Goal: Check status: Check status

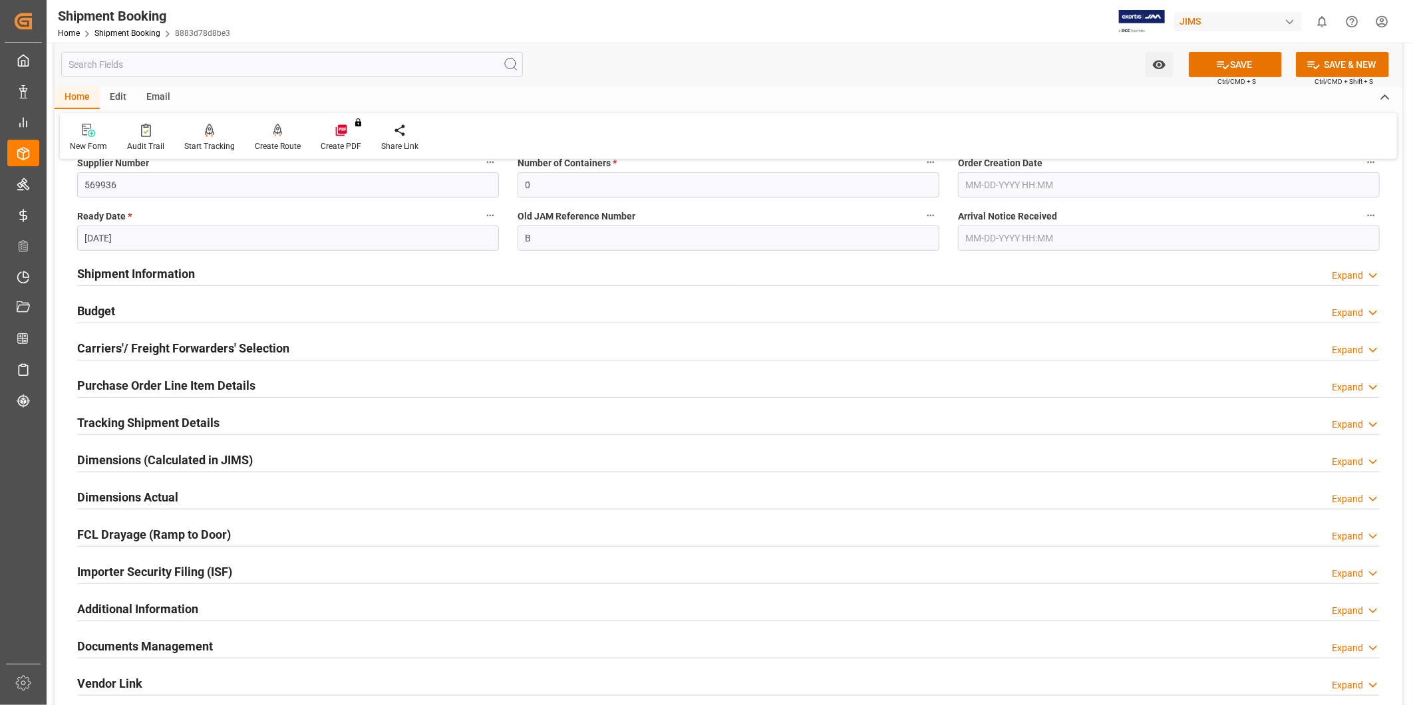
scroll to position [246, 0]
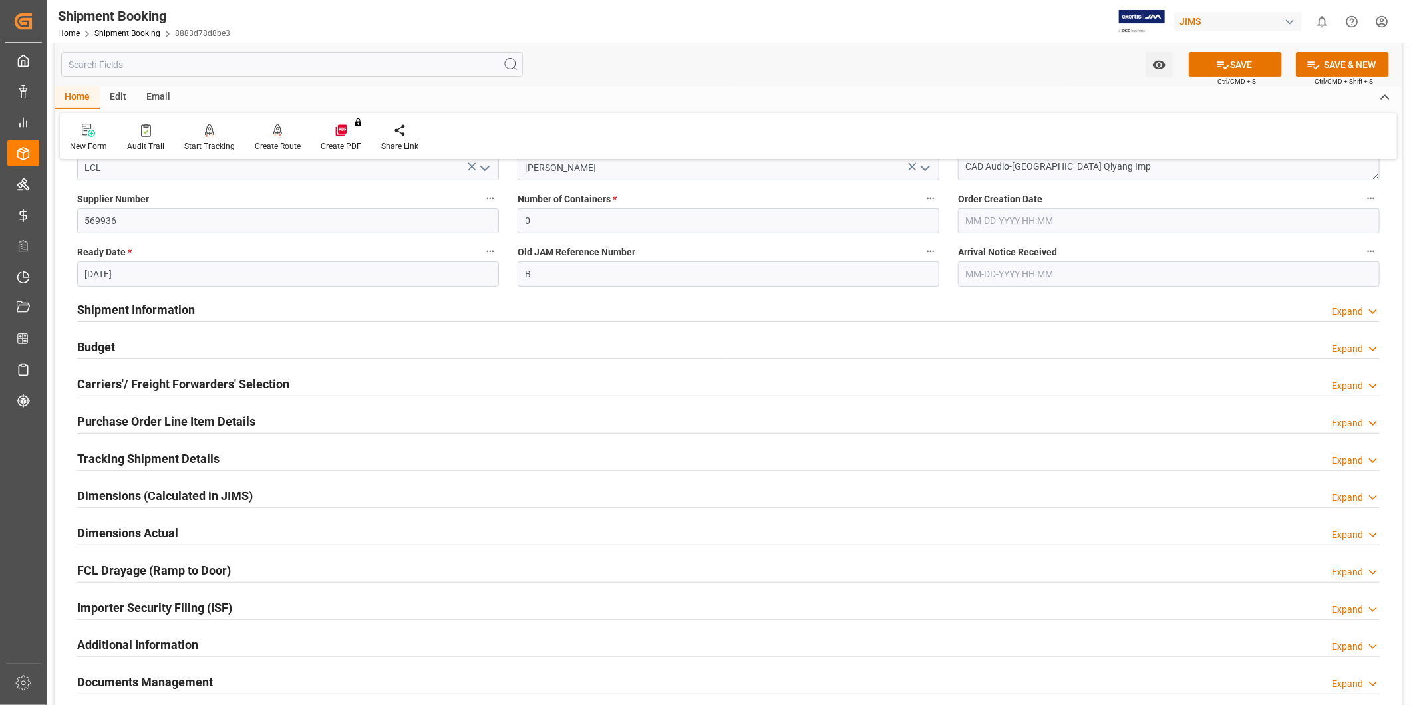
click at [226, 341] on div "Budget Expand" at bounding box center [728, 345] width 1303 height 25
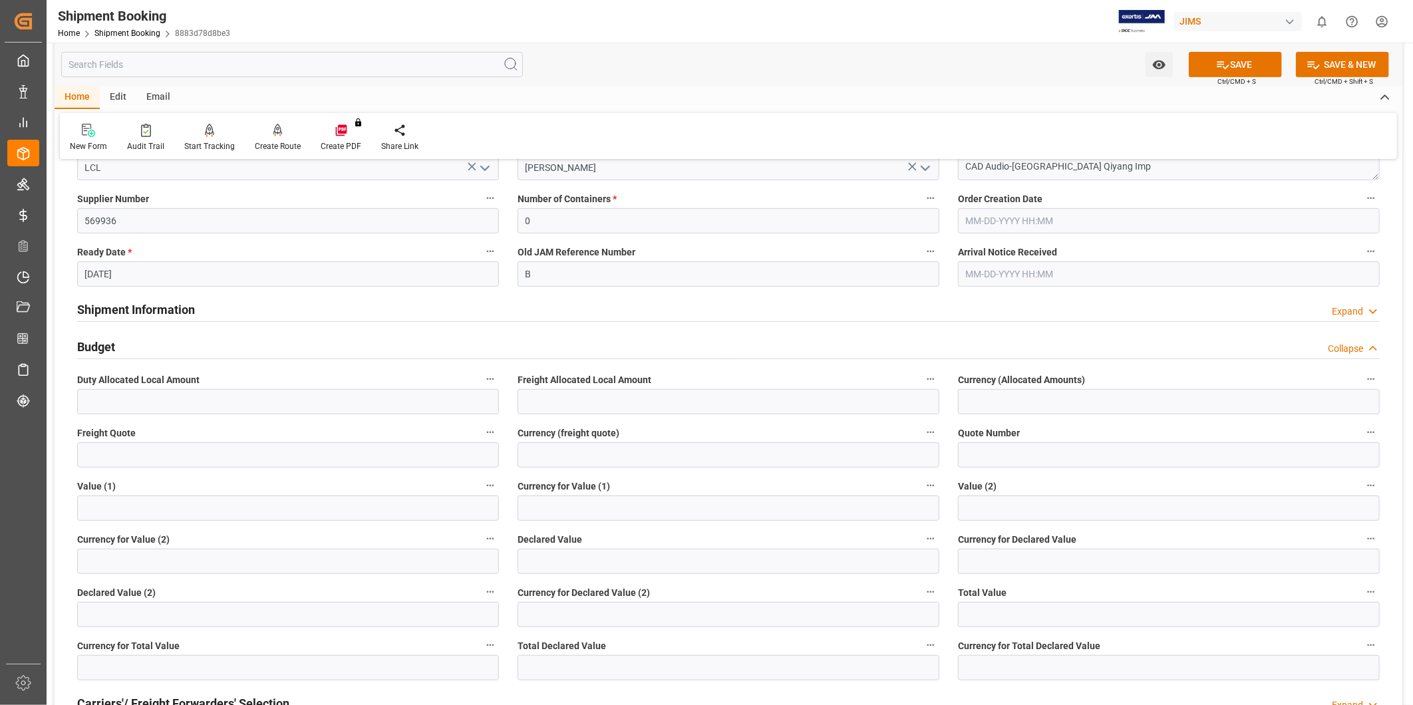
click at [226, 341] on div "Budget Collapse" at bounding box center [728, 345] width 1303 height 25
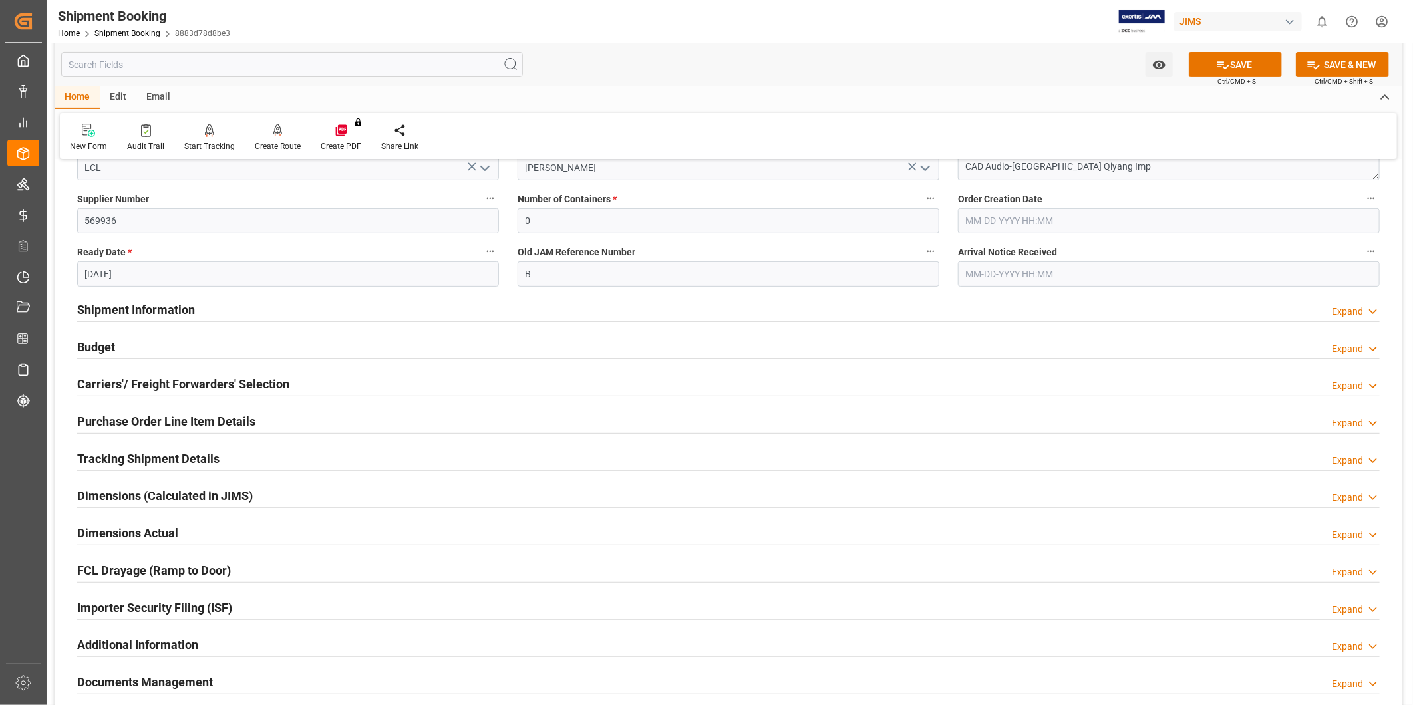
click at [189, 454] on h2 "Tracking Shipment Details" at bounding box center [148, 459] width 142 height 18
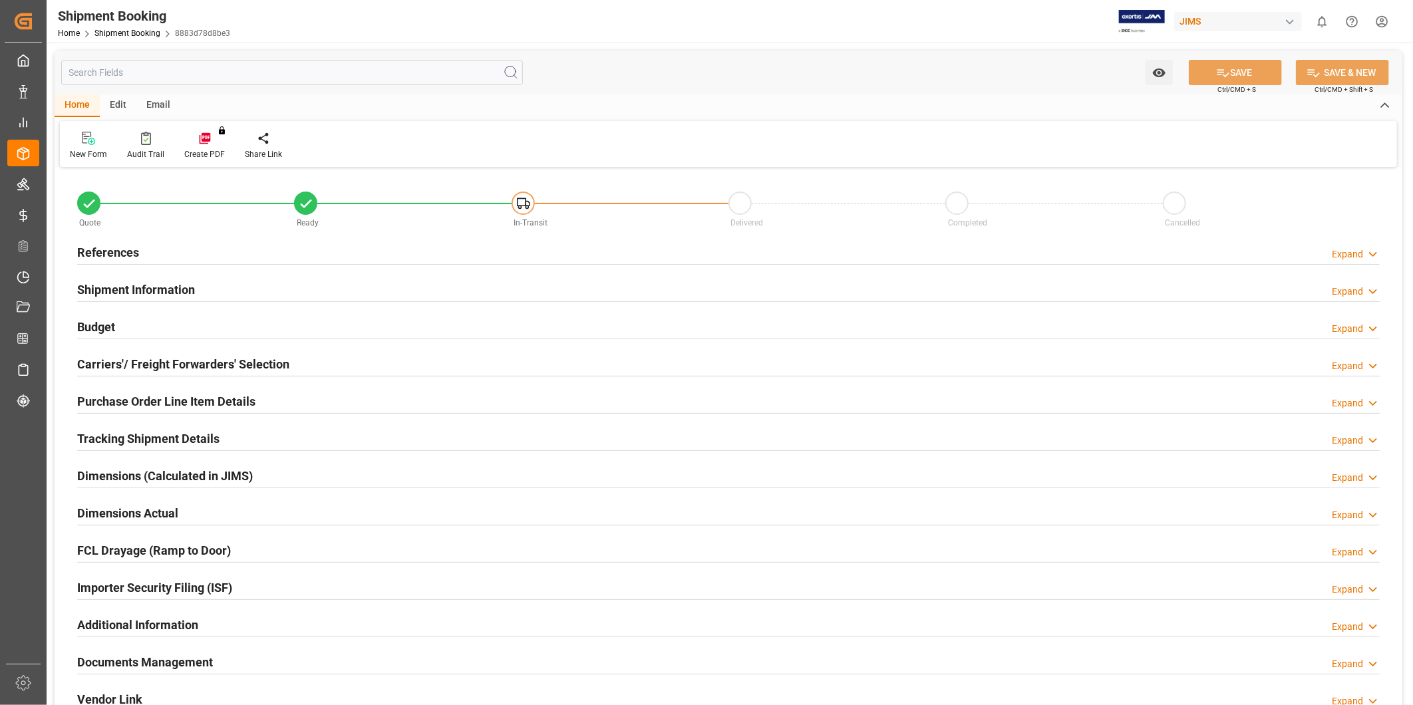
type input "0"
type input "1"
type input "[DATE]"
click at [1355, 255] on div "Expand" at bounding box center [1347, 255] width 31 height 14
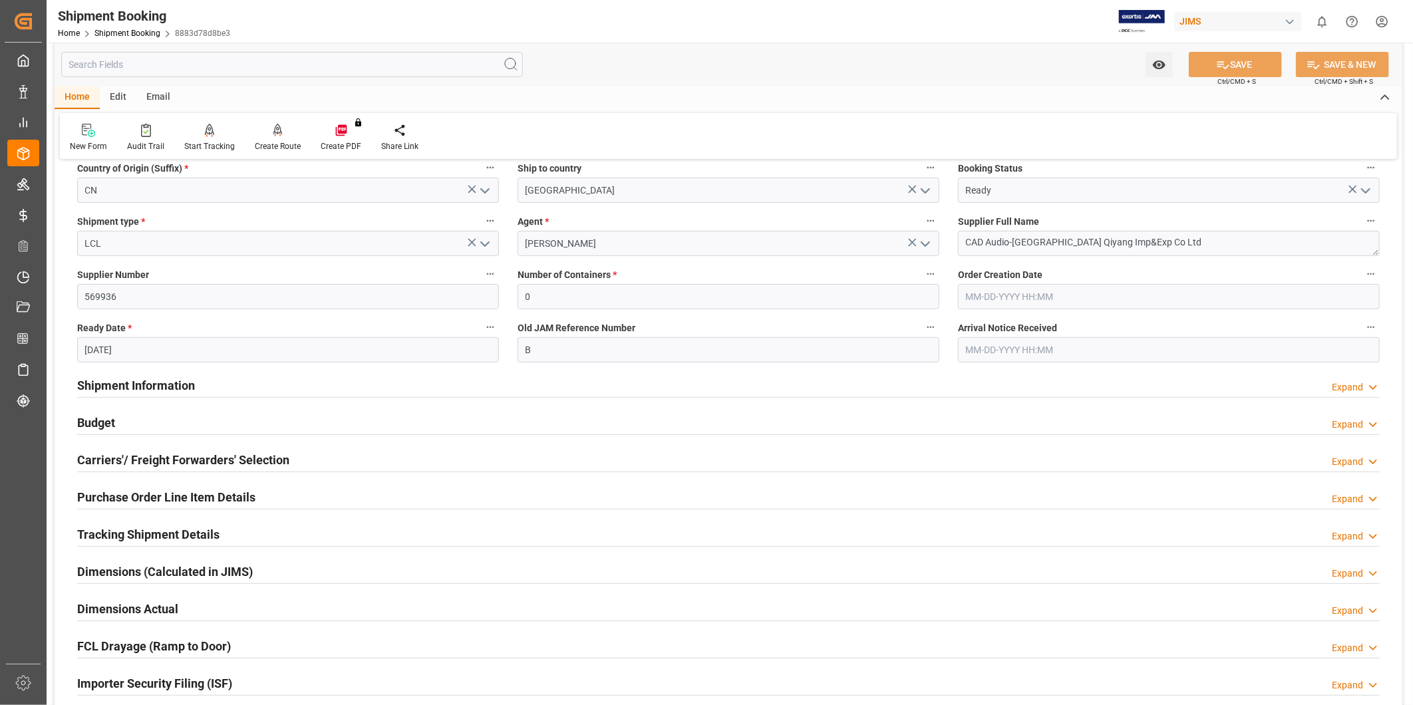
scroll to position [246, 0]
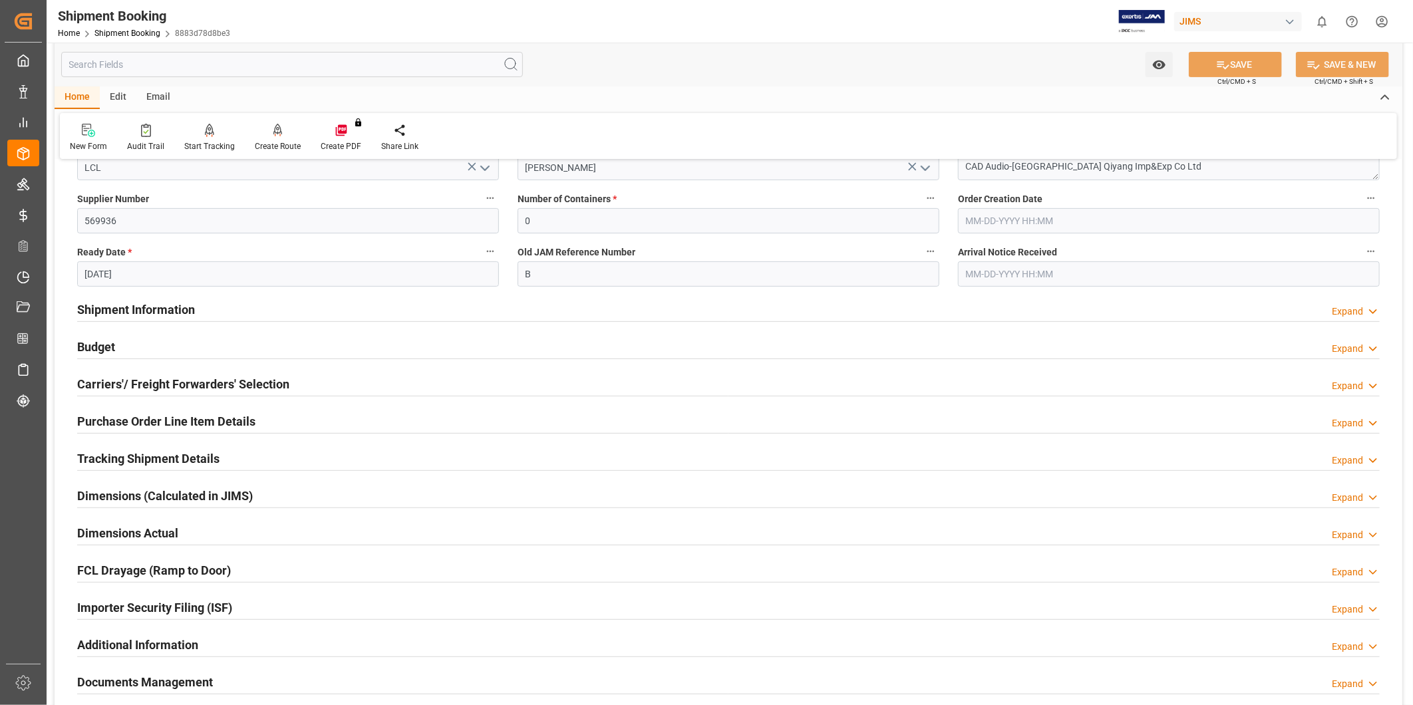
click at [178, 427] on h2 "Purchase Order Line Item Details" at bounding box center [166, 422] width 178 height 18
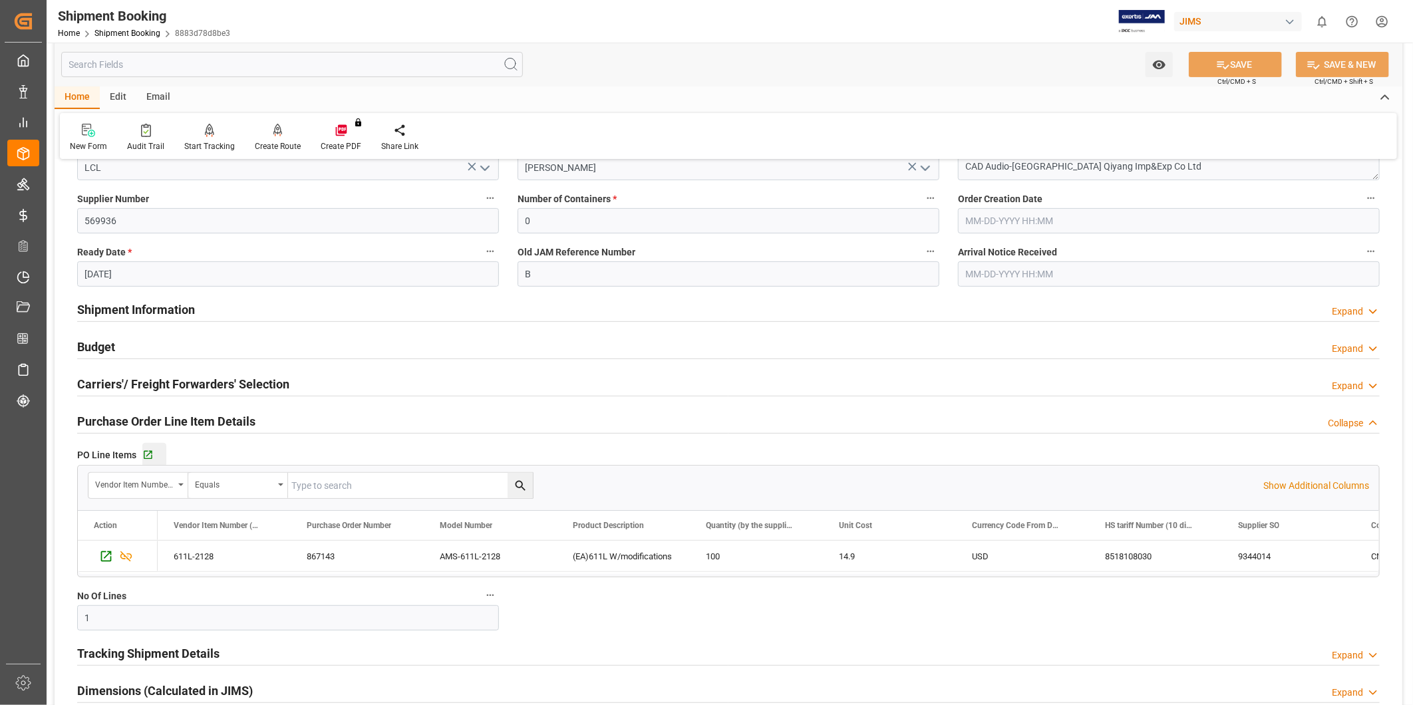
click at [156, 459] on div "Go to Purchase Order Line Item Grid" at bounding box center [154, 455] width 24 height 11
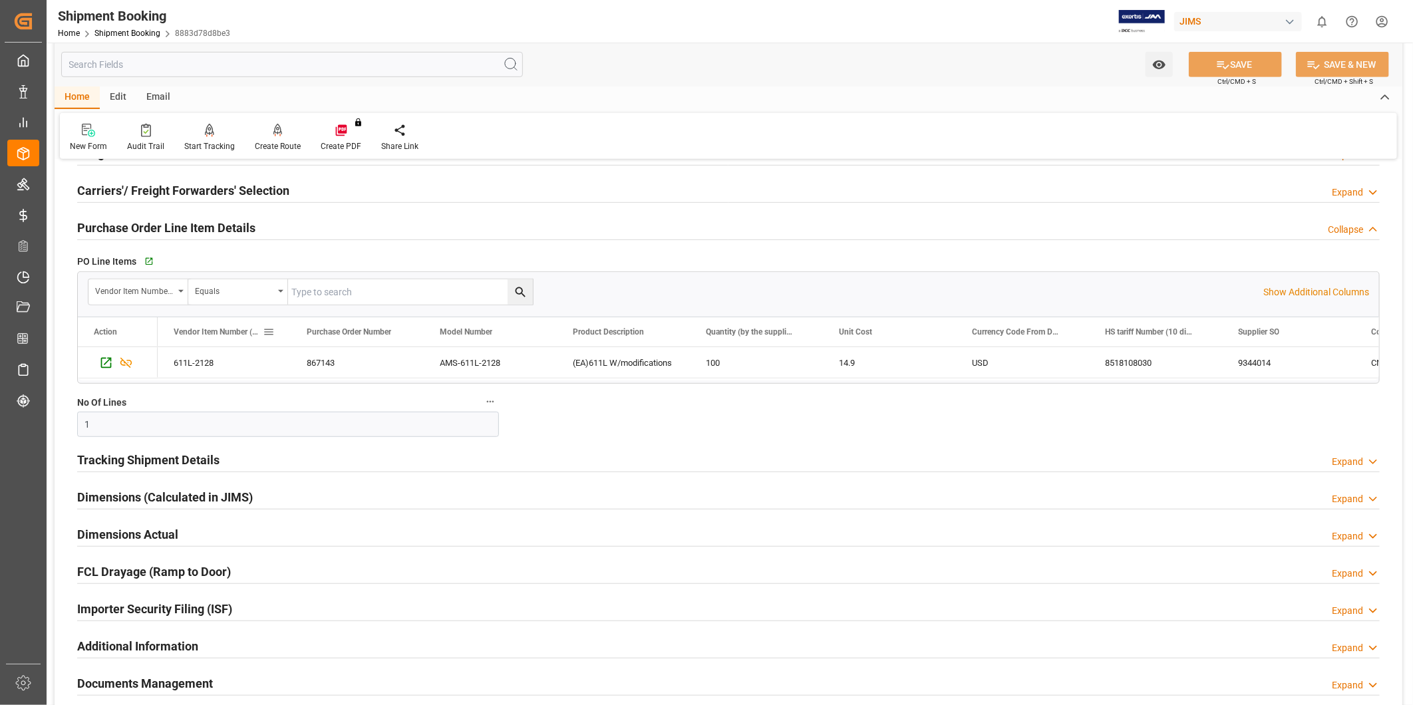
scroll to position [493, 0]
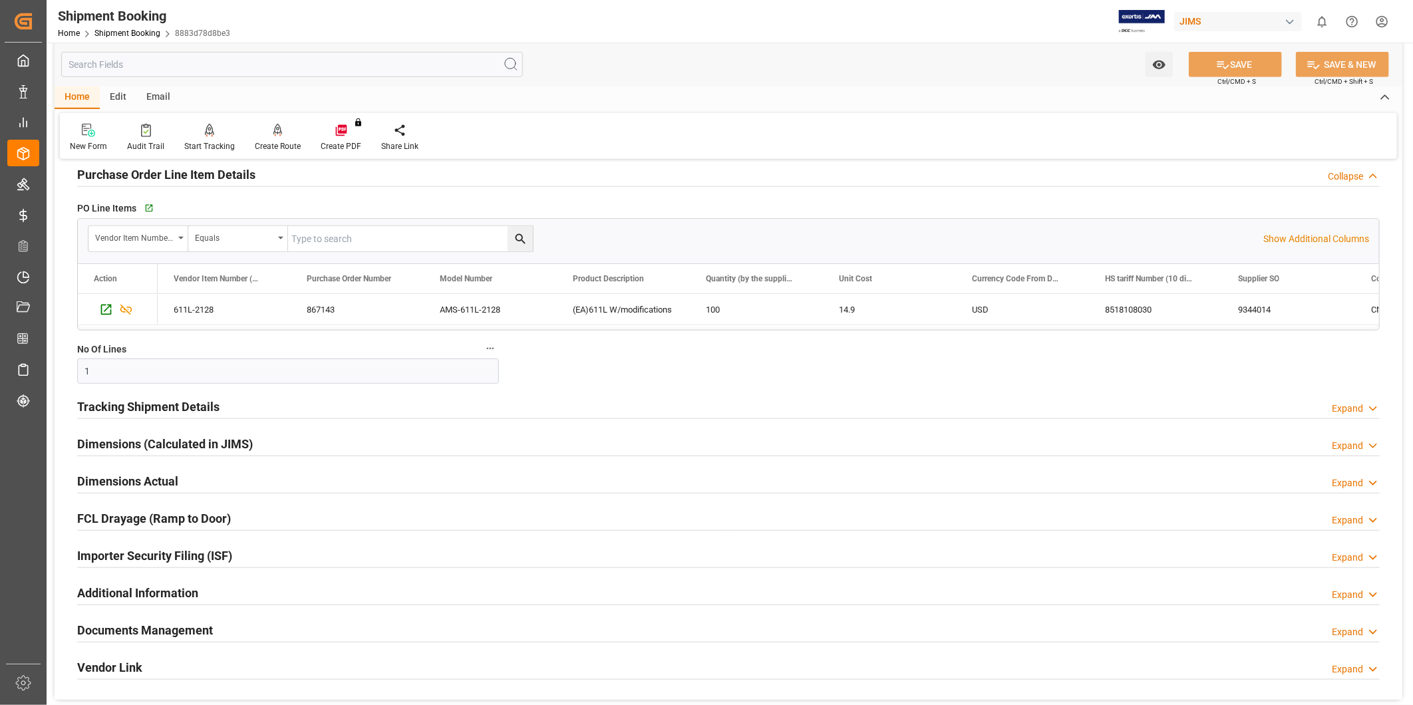
click at [213, 403] on h2 "Tracking Shipment Details" at bounding box center [148, 407] width 142 height 18
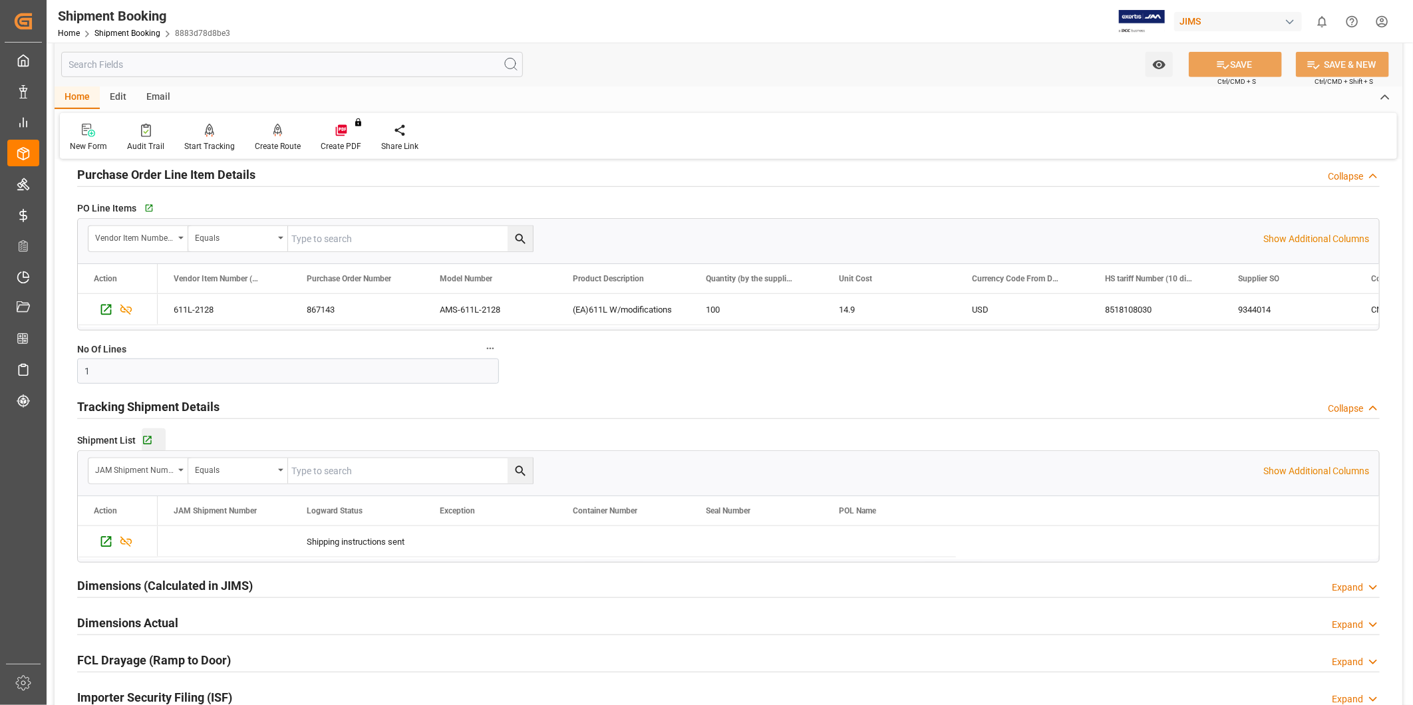
click at [156, 441] on div "Go to Shipment Tracking Grid" at bounding box center [154, 440] width 24 height 11
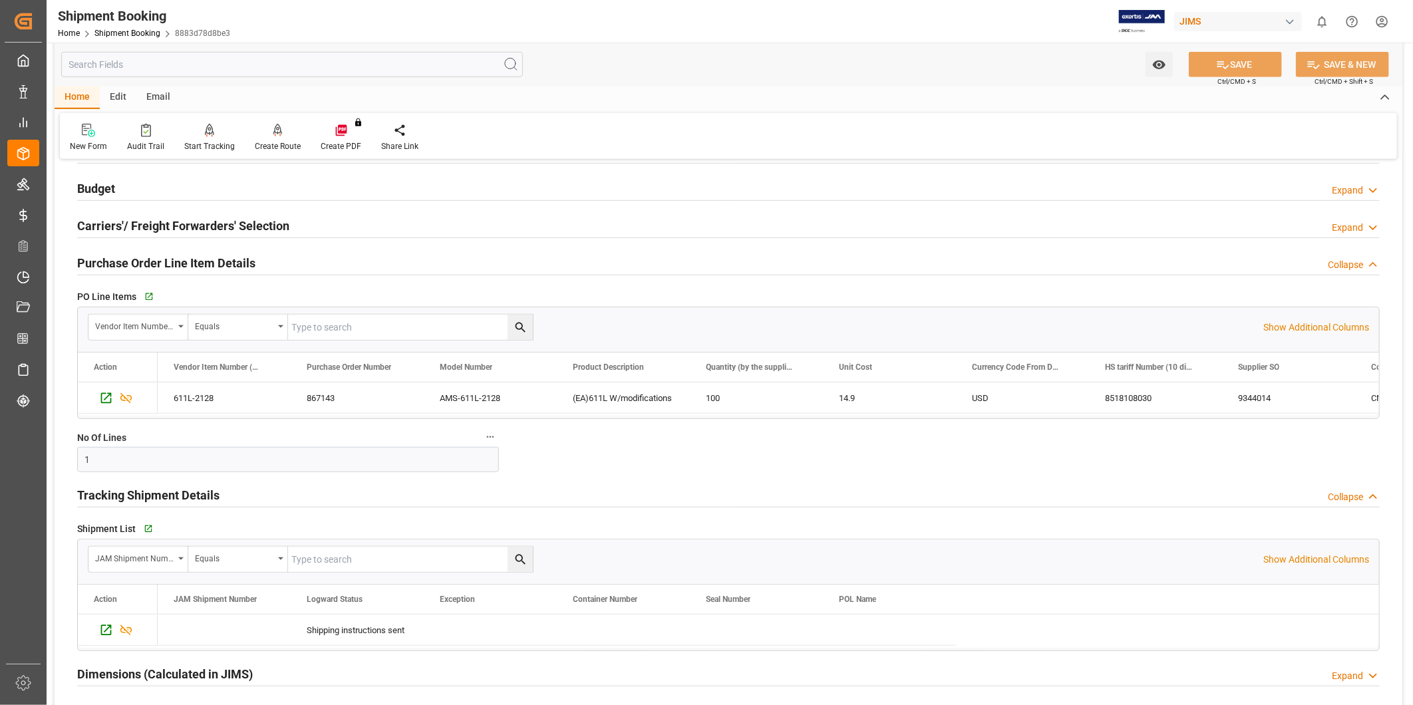
scroll to position [369, 0]
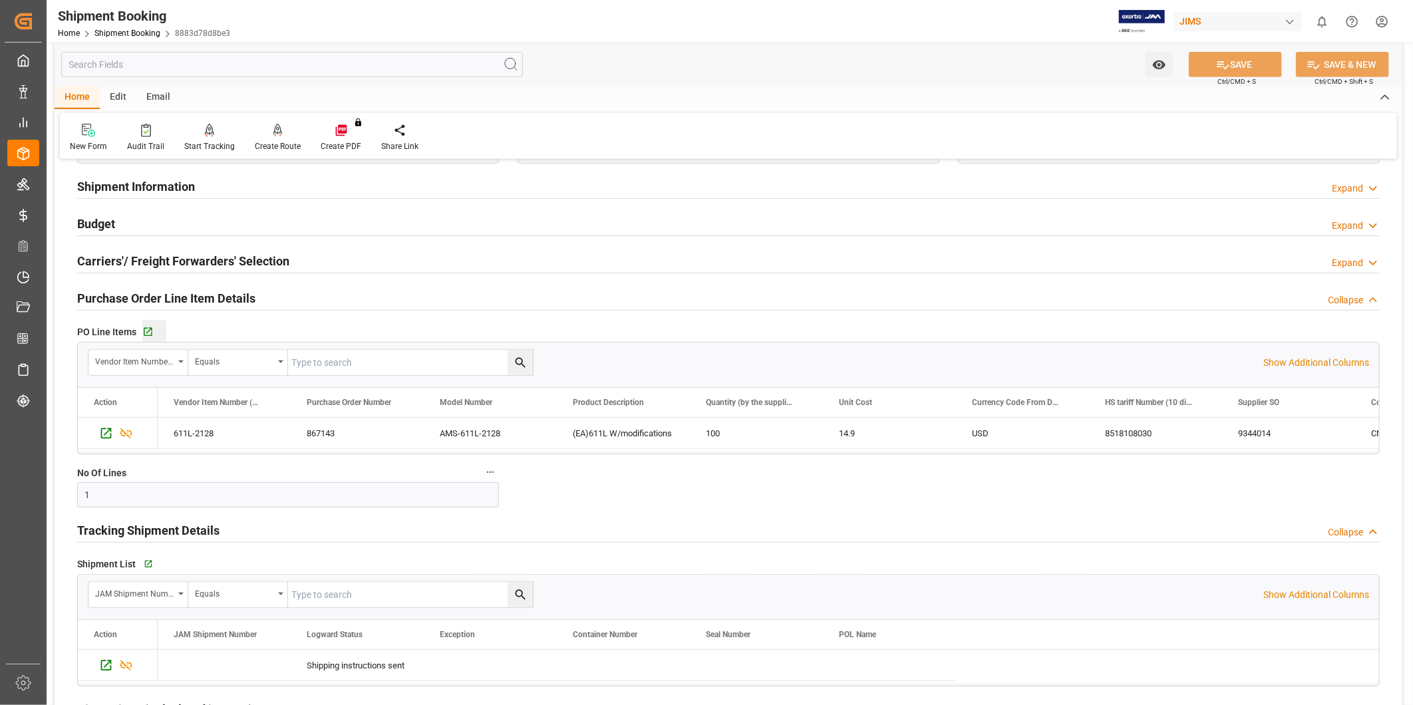
click at [158, 335] on div "Go to Purchase Order Line Item Grid" at bounding box center [154, 332] width 24 height 11
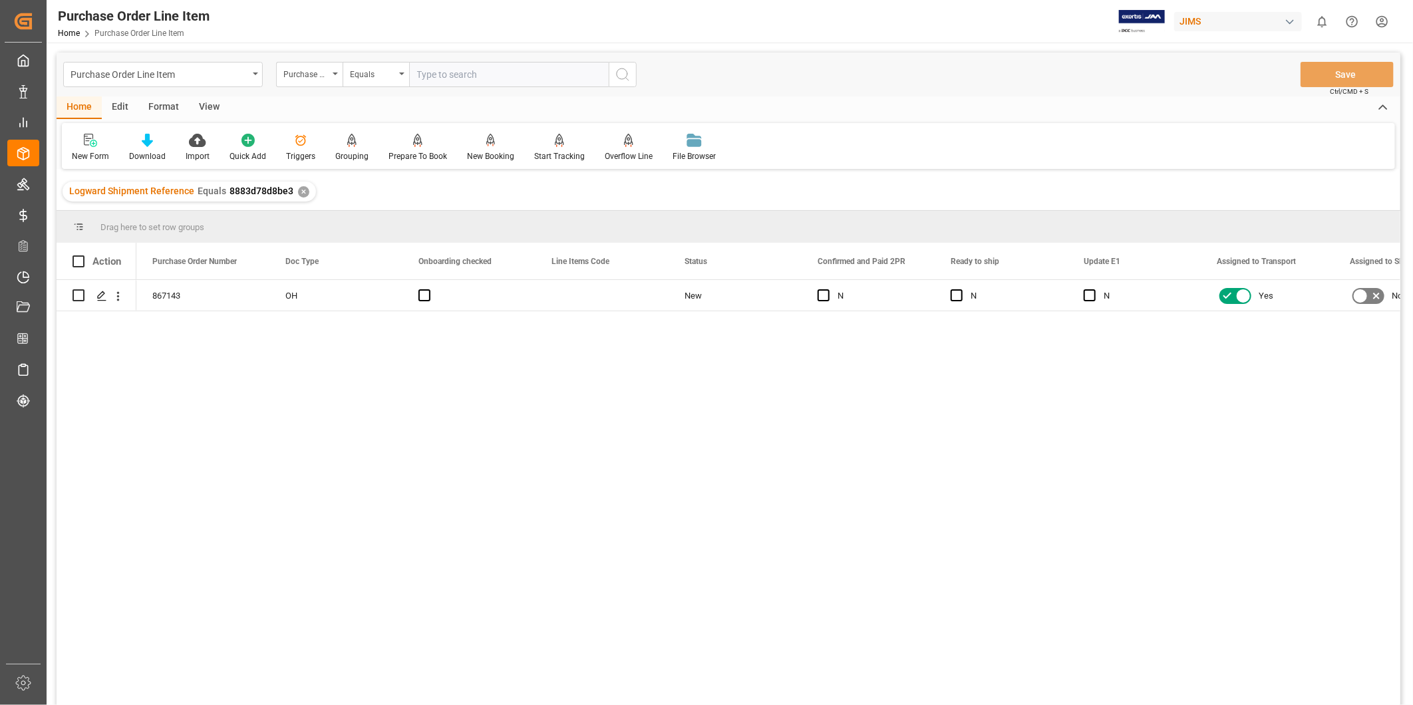
click at [218, 106] on div "View" at bounding box center [209, 107] width 41 height 23
click at [78, 150] on div "Default" at bounding box center [85, 156] width 26 height 12
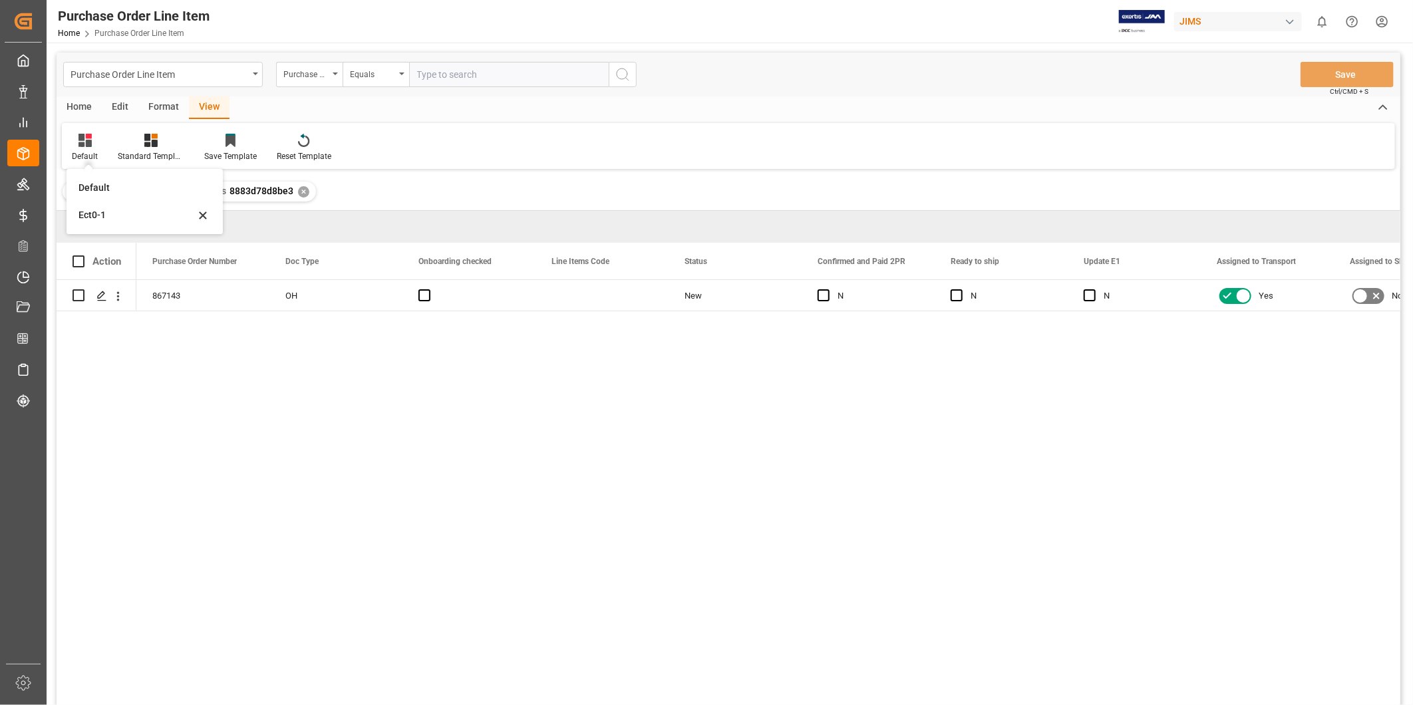
click at [315, 116] on div "Home Edit Format View" at bounding box center [729, 107] width 1344 height 23
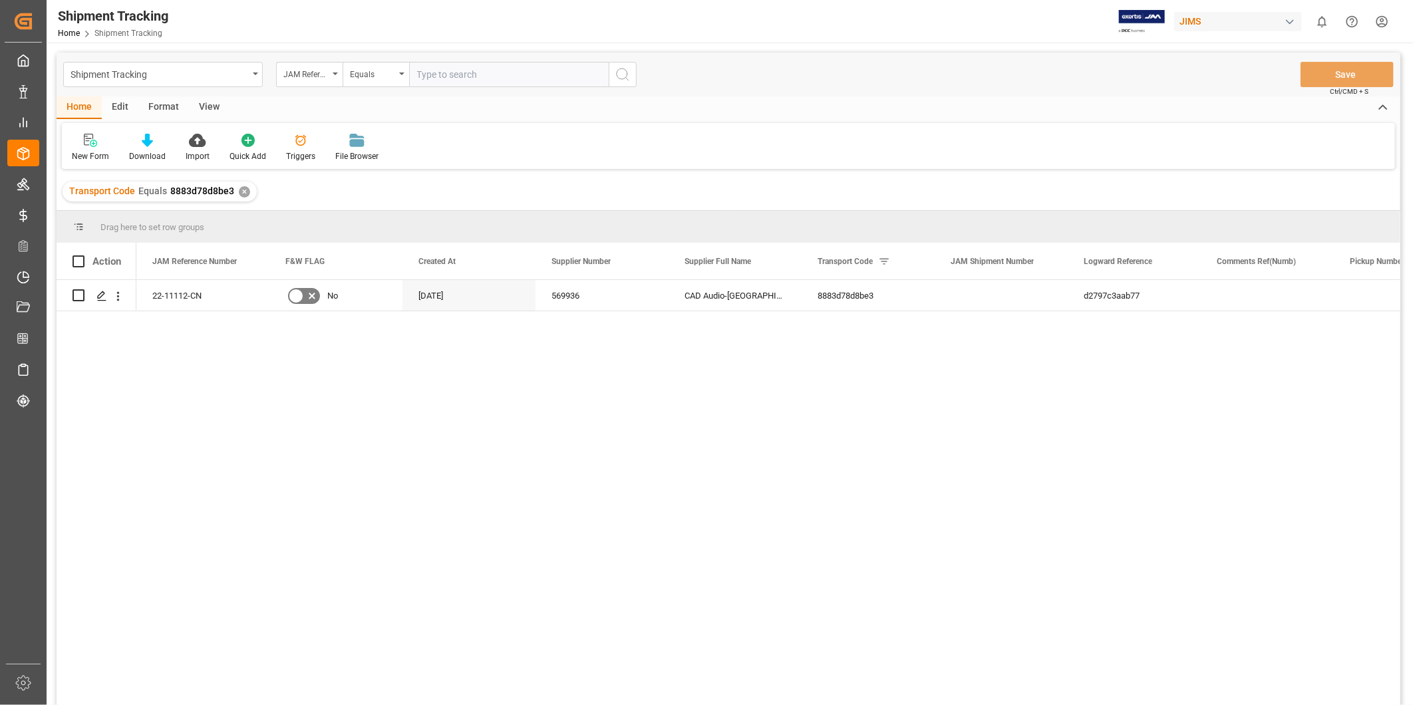
click at [209, 105] on div "View" at bounding box center [209, 107] width 41 height 23
click at [85, 148] on div "Default" at bounding box center [85, 147] width 46 height 29
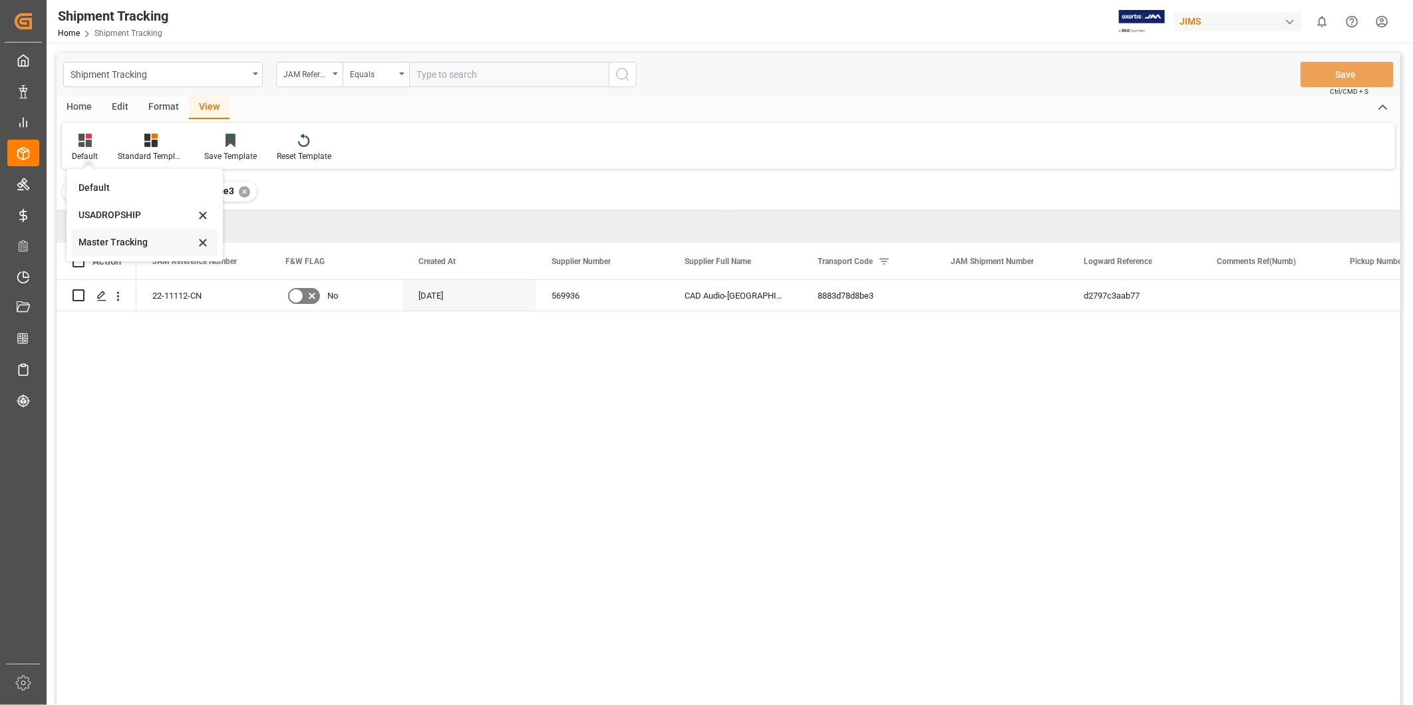
click at [115, 240] on div "Master Tracking" at bounding box center [137, 243] width 116 height 14
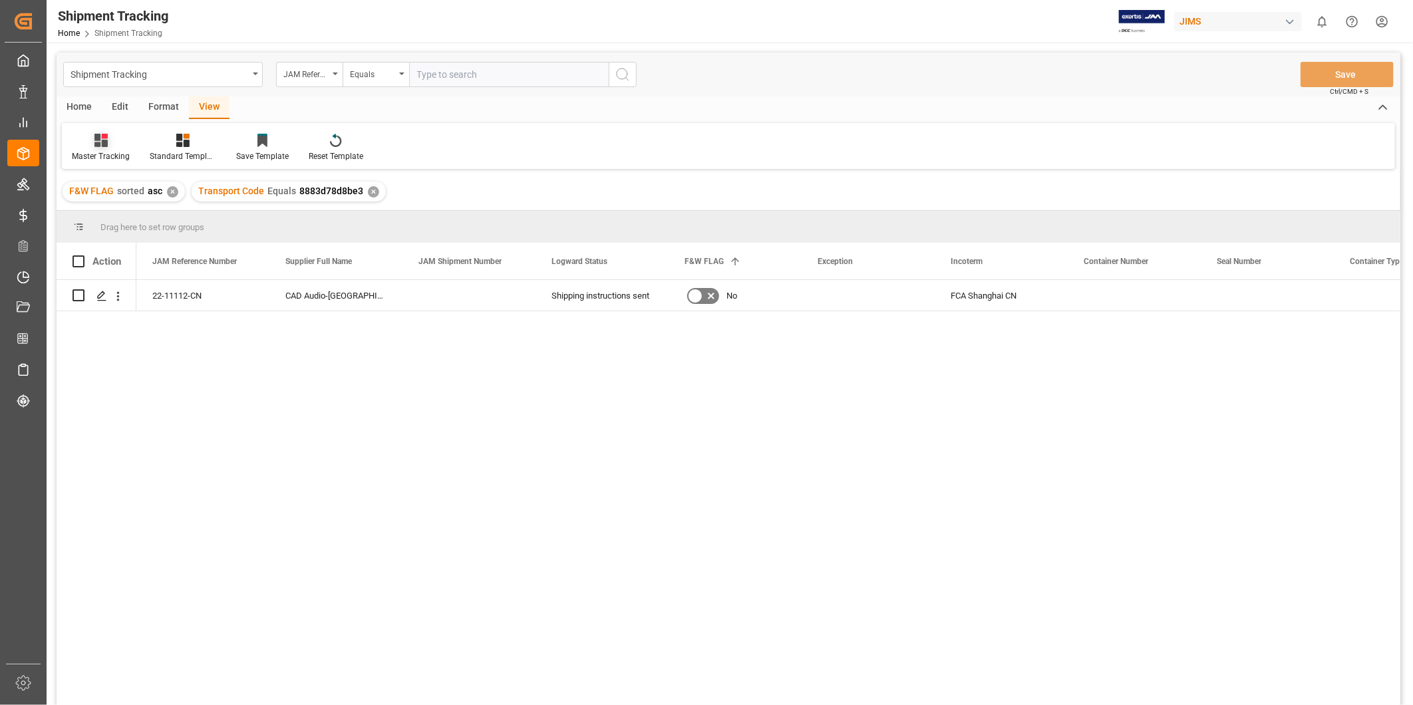
click at [116, 151] on div "Master Tracking" at bounding box center [101, 156] width 58 height 12
click at [118, 217] on div "USADROPSHIP" at bounding box center [140, 215] width 116 height 14
click at [110, 156] on div "USADROPSHIP" at bounding box center [99, 156] width 54 height 12
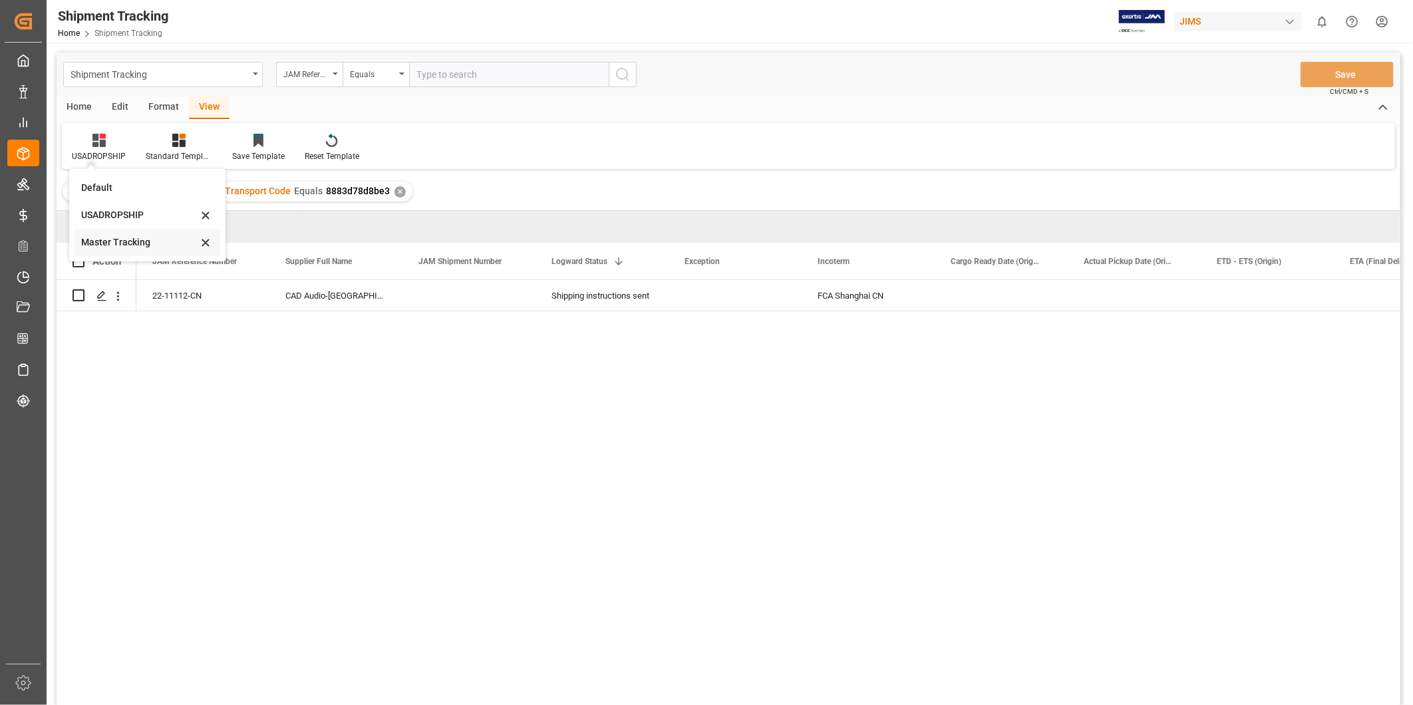
click at [129, 245] on div "Master Tracking" at bounding box center [139, 243] width 116 height 14
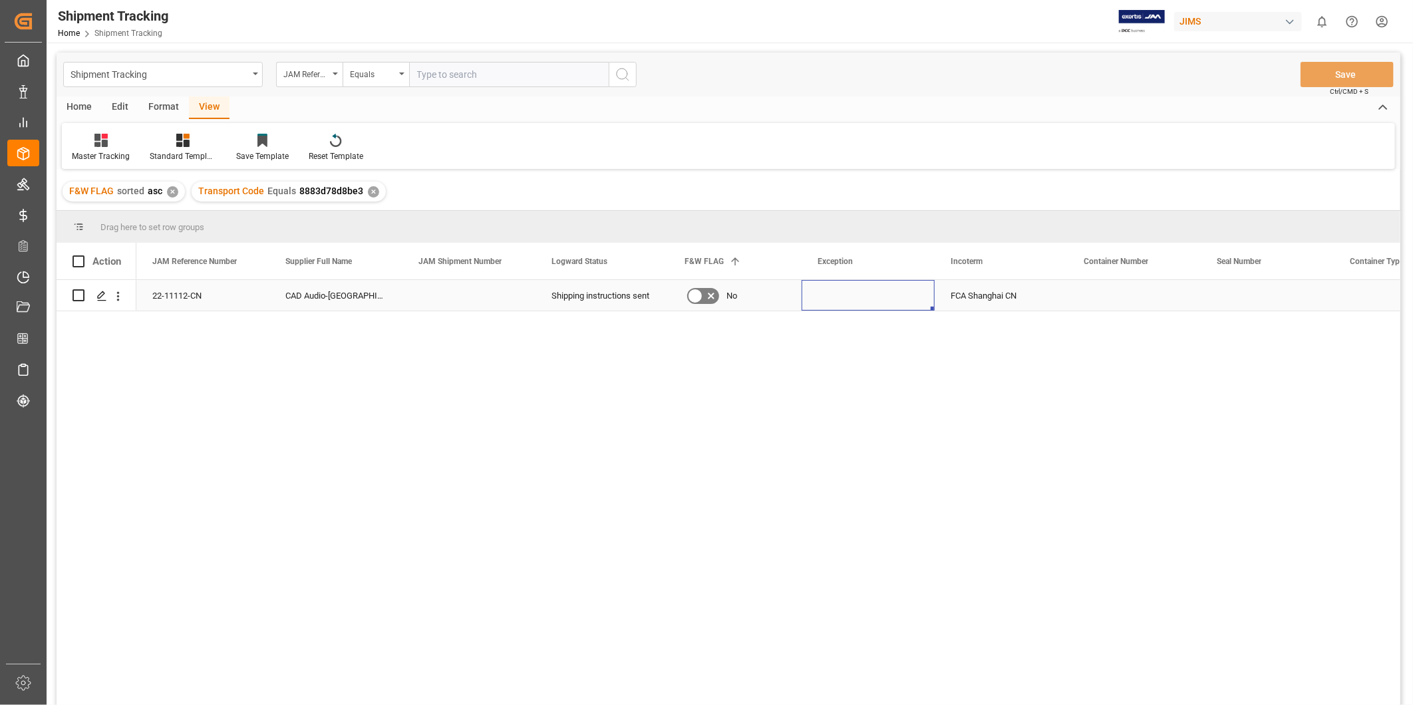
click at [880, 297] on div "Press SPACE to select this row." at bounding box center [868, 295] width 133 height 31
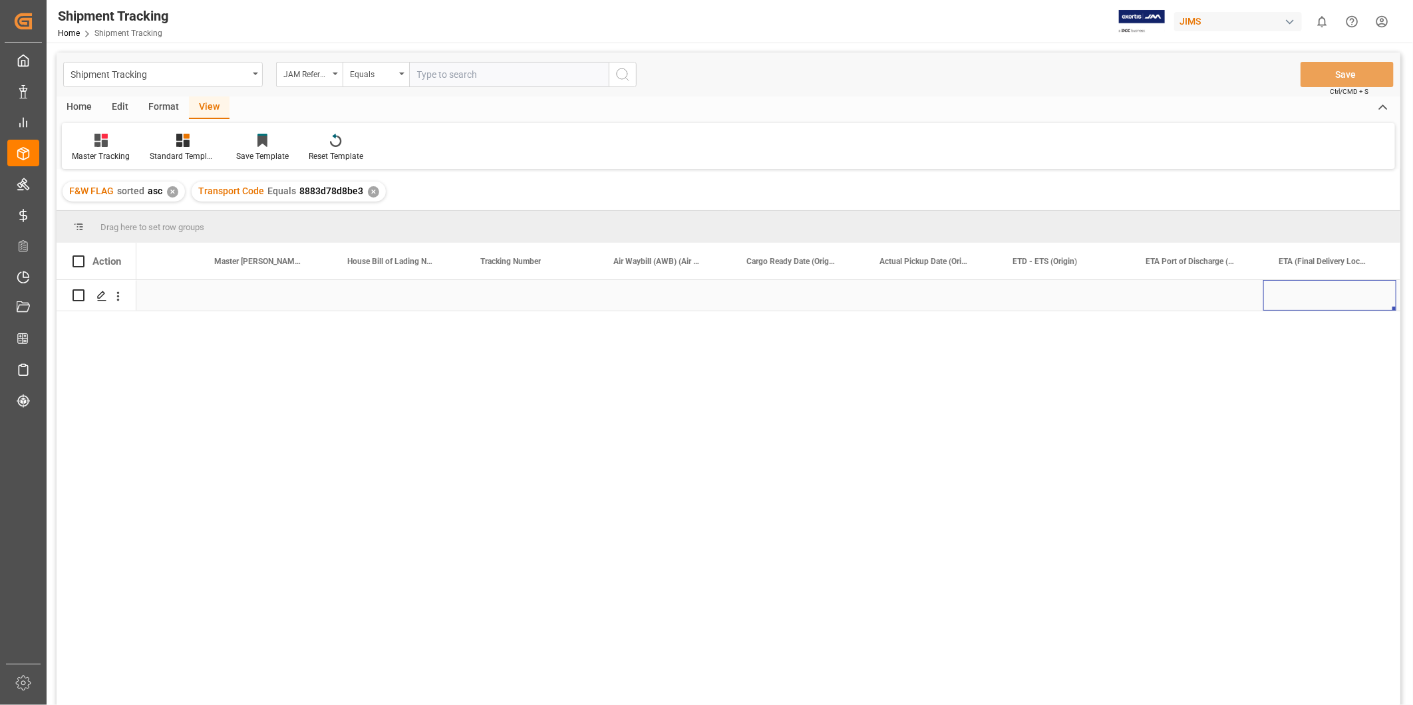
scroll to position [0, 1401]
click at [660, 297] on div "Press SPACE to select this row." at bounding box center [664, 295] width 133 height 31
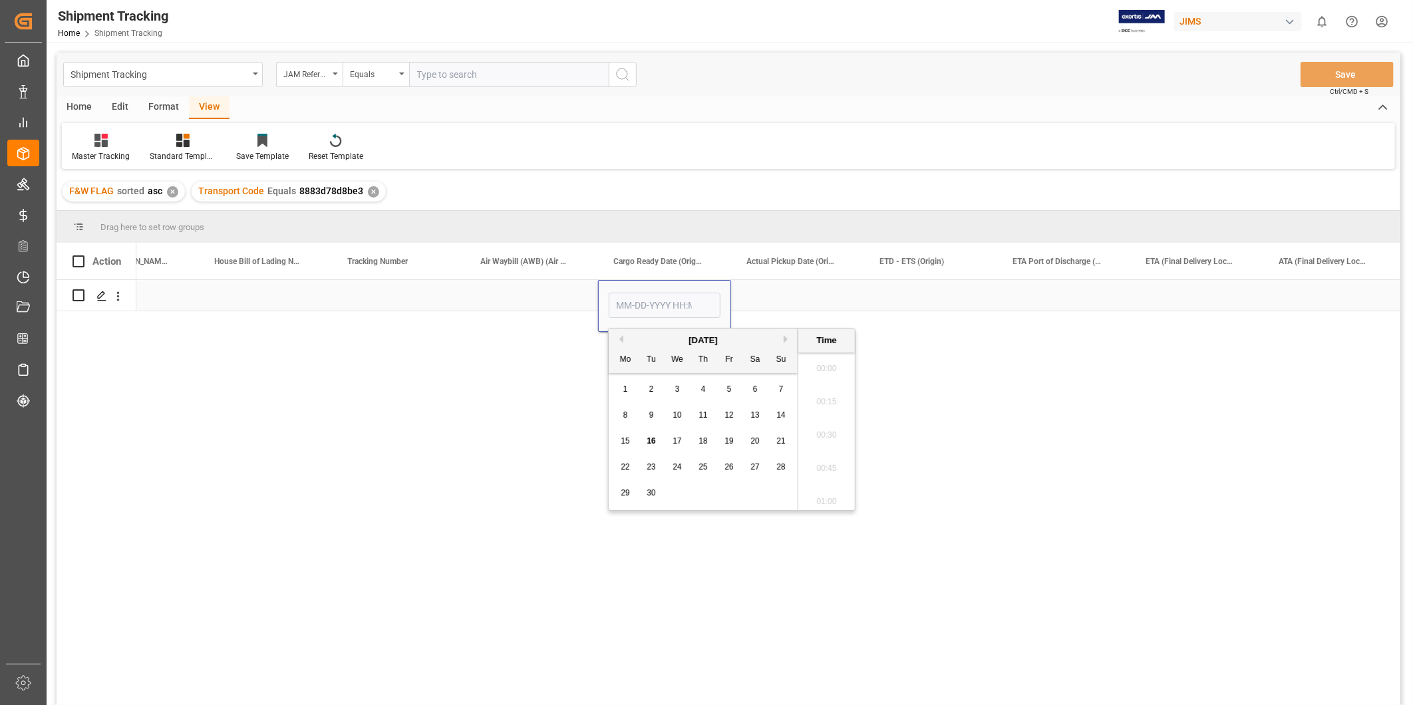
scroll to position [1767, 0]
click at [784, 339] on button "Next Month" at bounding box center [788, 339] width 8 height 8
click at [784, 338] on button "Next Month" at bounding box center [788, 339] width 8 height 8
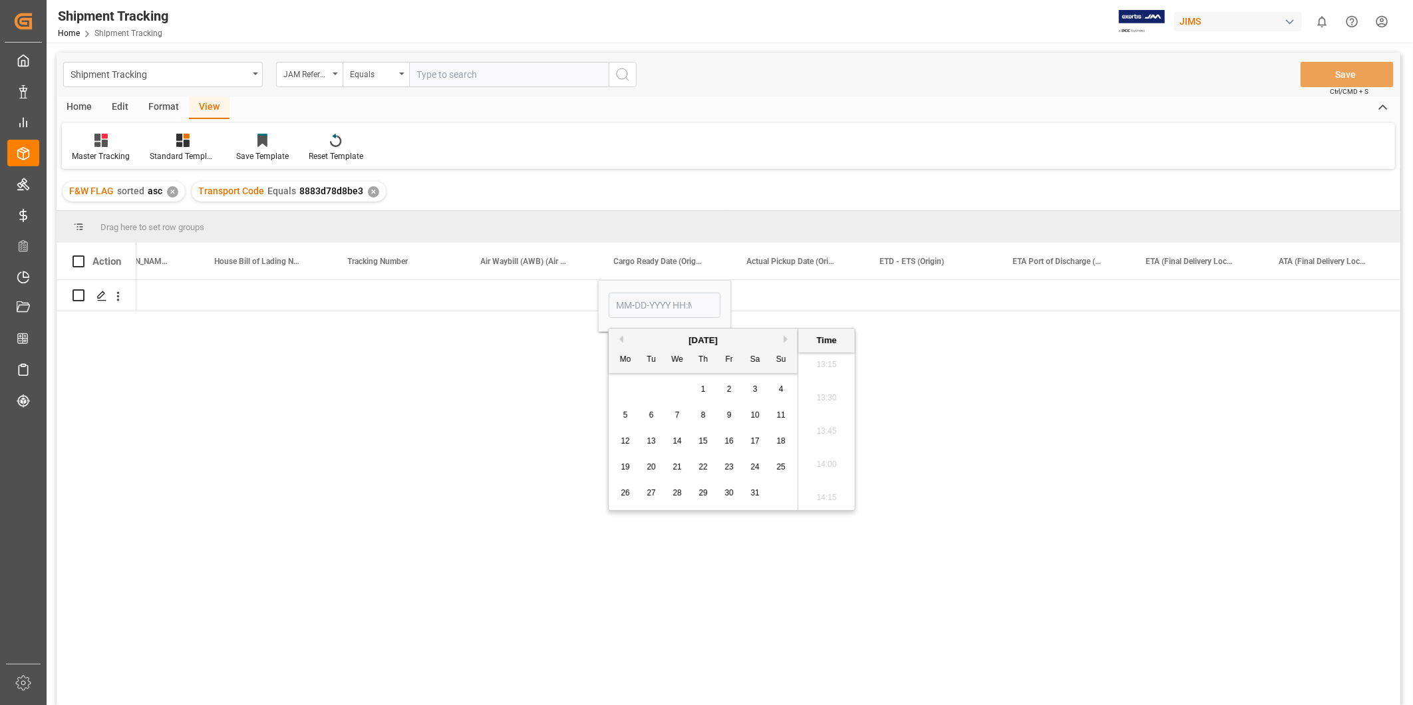
click at [784, 338] on button "Next Month" at bounding box center [788, 339] width 8 height 8
click at [615, 340] on button "Previous Month" at bounding box center [619, 339] width 8 height 8
click at [877, 317] on div at bounding box center [768, 497] width 1264 height 434
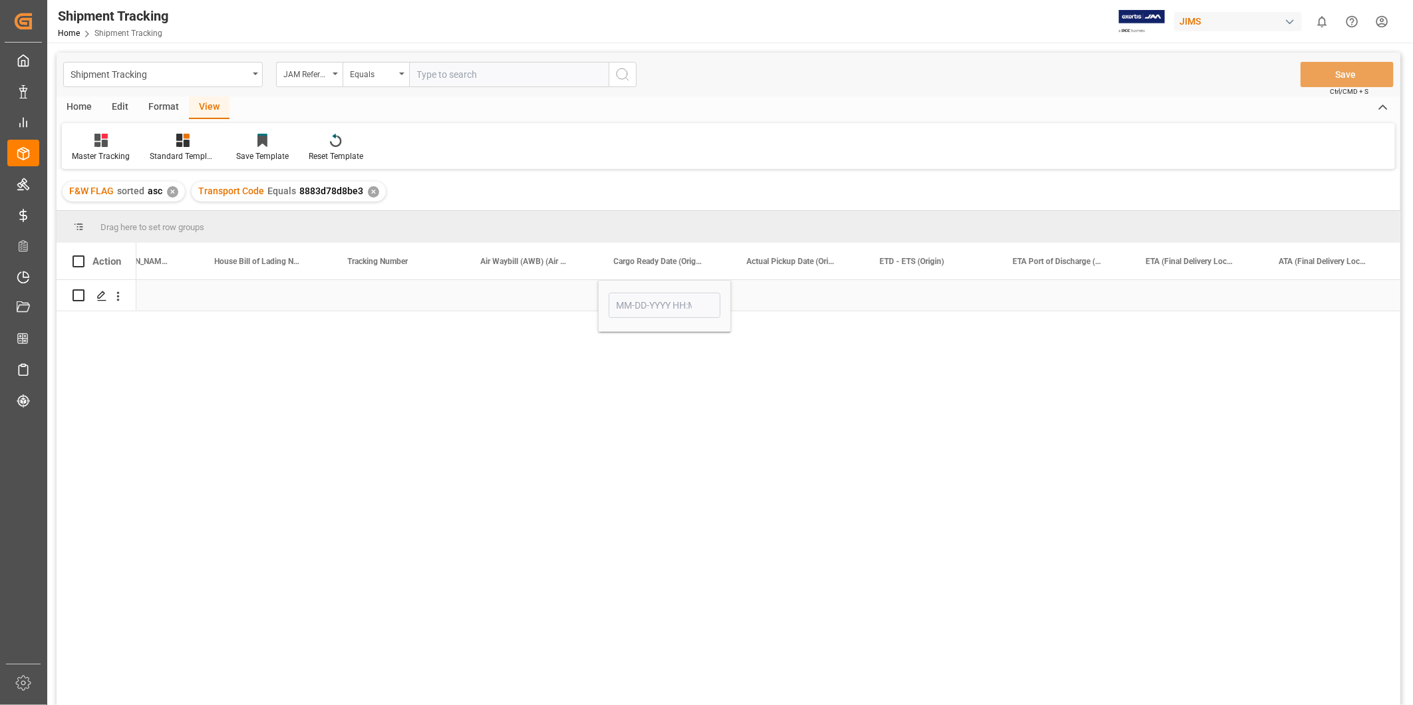
click at [696, 301] on input "Press SPACE to select this row." at bounding box center [665, 305] width 112 height 25
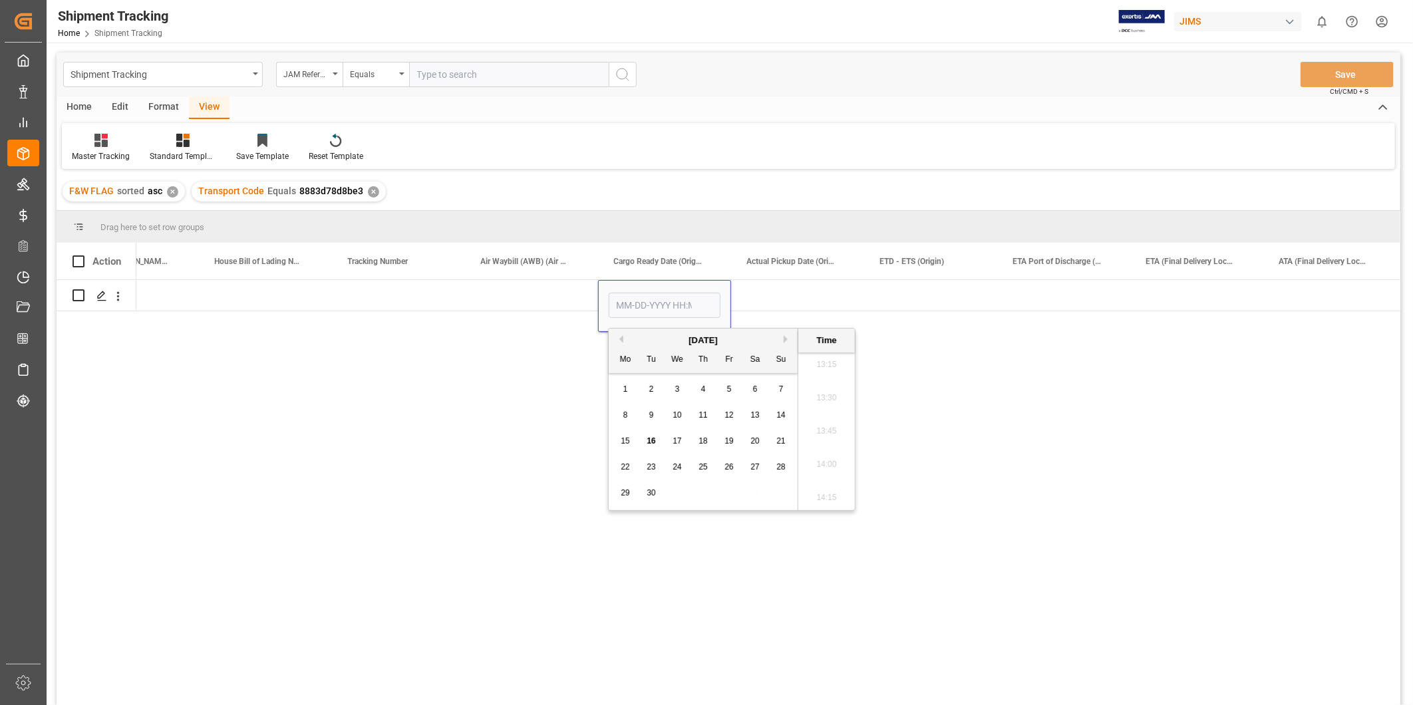
click at [788, 341] on button "Next Month" at bounding box center [788, 339] width 8 height 8
click at [681, 444] on span "14" at bounding box center [677, 440] width 9 height 9
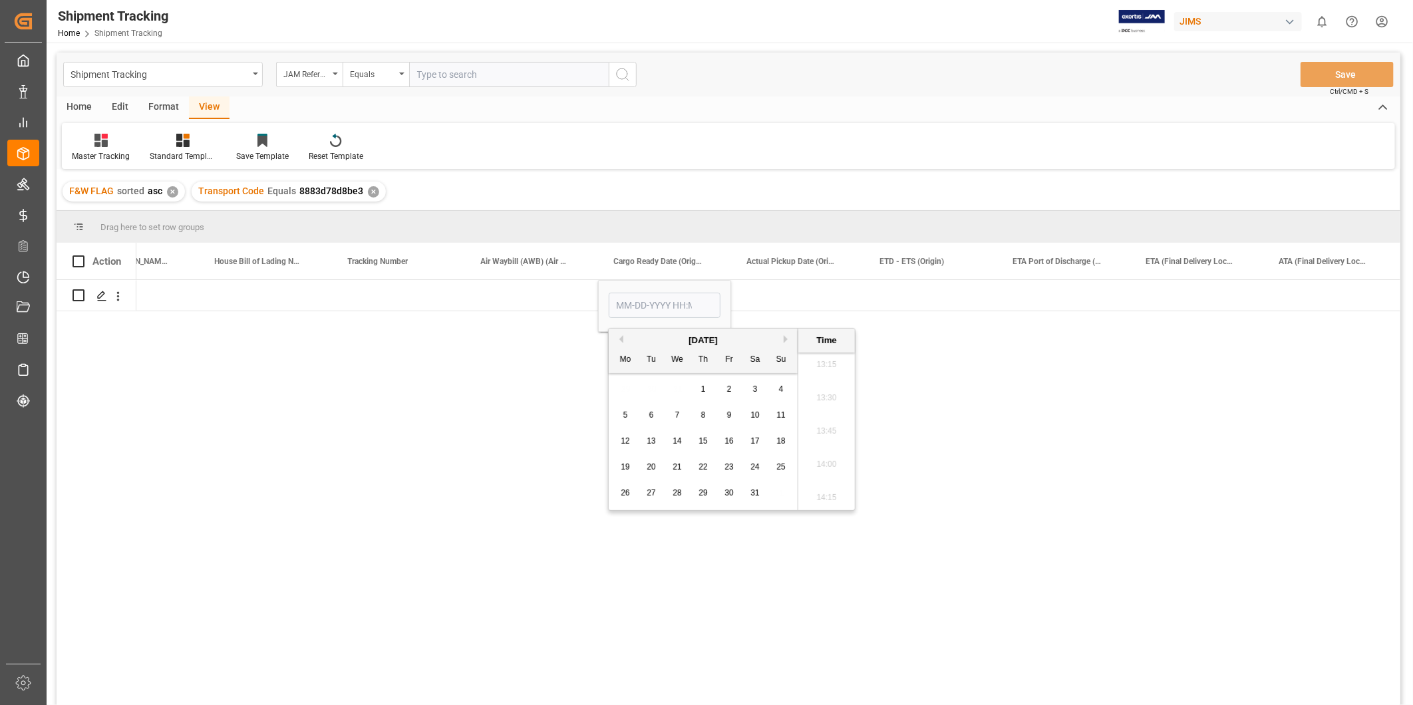
type input "01-14-2026 00:00"
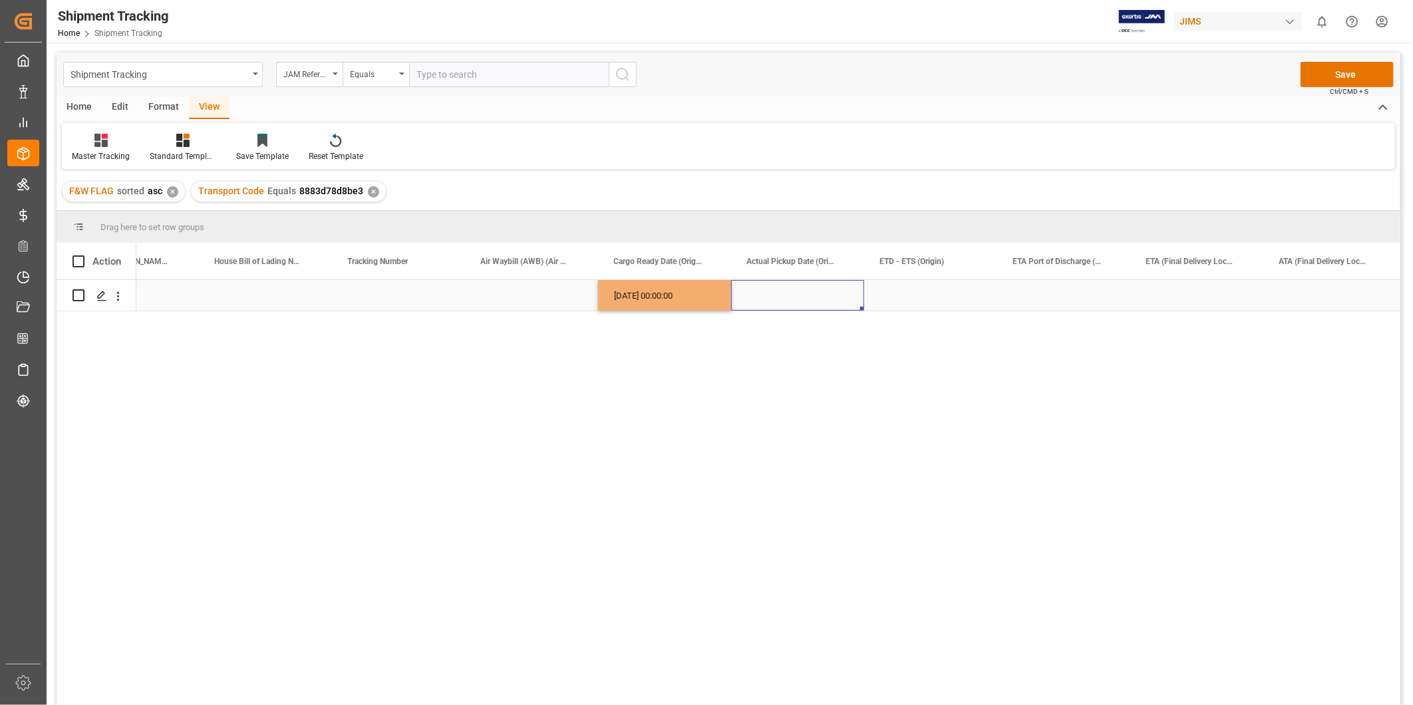
click at [772, 294] on div "Press SPACE to select this row." at bounding box center [797, 295] width 133 height 31
click at [671, 287] on div "01-14-2026 00:00:00" at bounding box center [664, 295] width 133 height 31
click at [920, 294] on div "Press SPACE to select this row." at bounding box center [930, 295] width 133 height 31
click at [1201, 295] on div "Press SPACE to select this row." at bounding box center [1196, 295] width 133 height 31
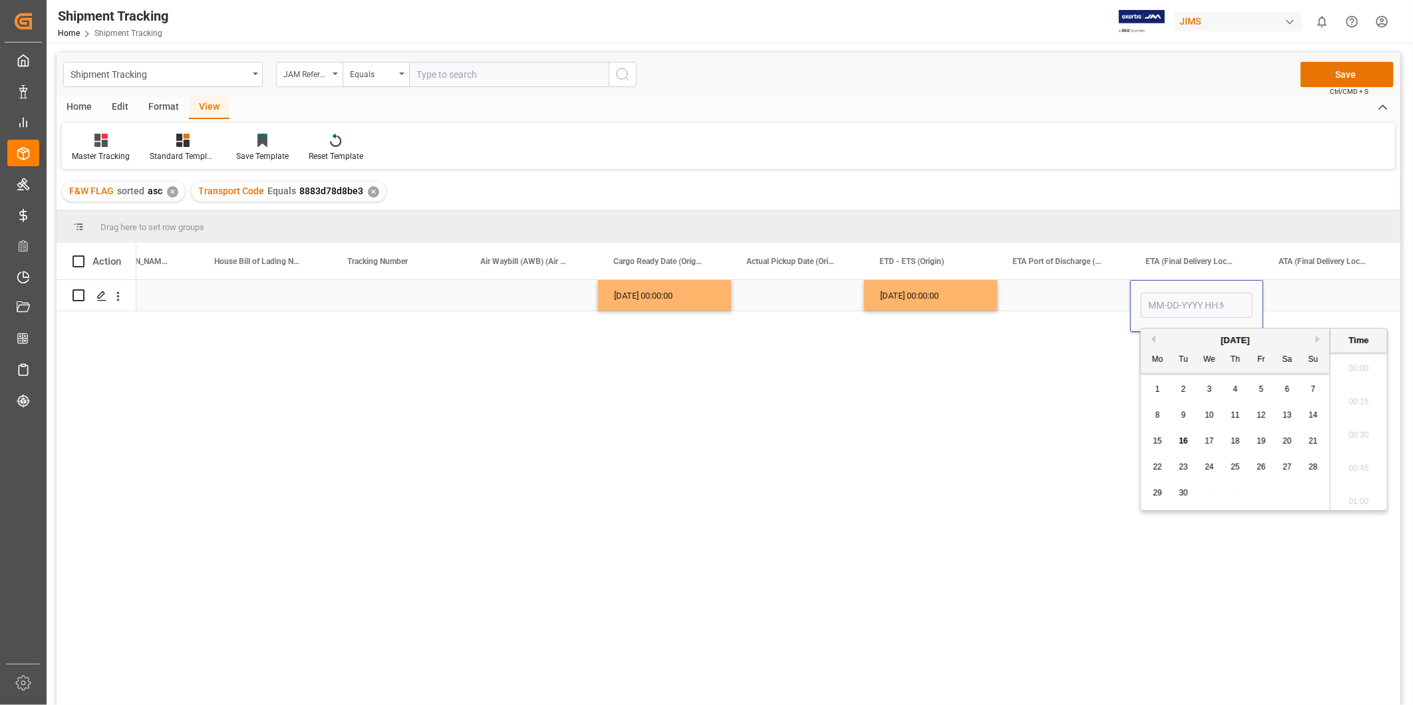
click at [1201, 295] on input "Press SPACE to select this row." at bounding box center [1197, 305] width 112 height 25
click at [1149, 307] on input "Press SPACE to select this row." at bounding box center [1197, 305] width 112 height 25
paste input "01/23/26"
type input "01/23/26"
click at [1299, 302] on div "Press SPACE to select this row." at bounding box center [1330, 295] width 133 height 31
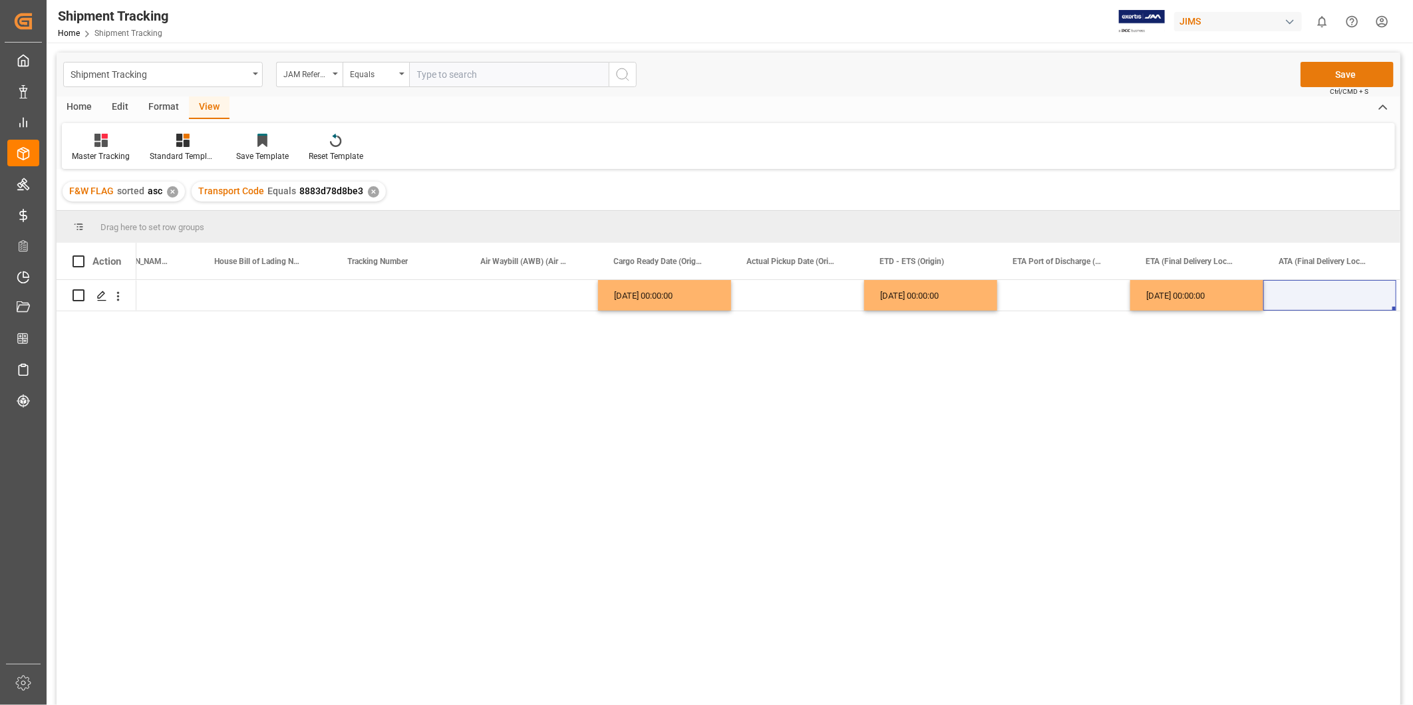
click at [1342, 81] on button "Save" at bounding box center [1347, 74] width 93 height 25
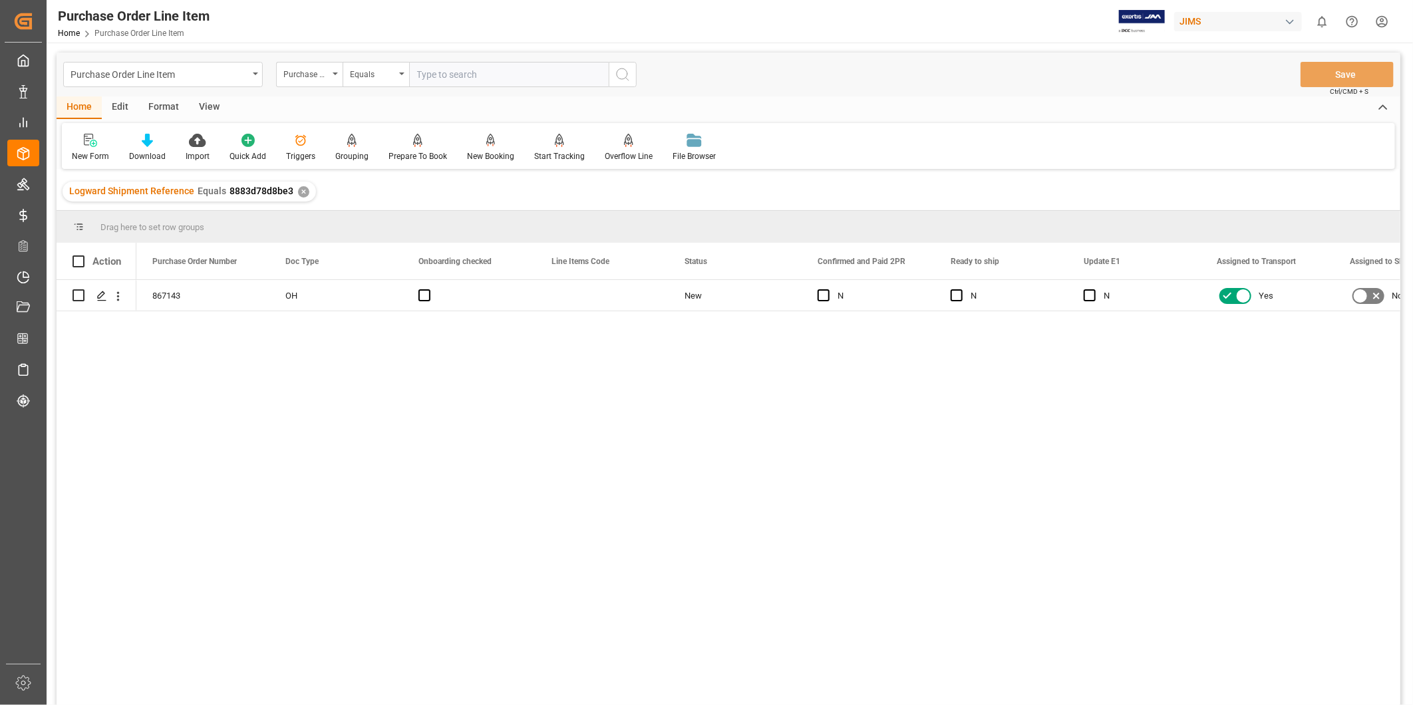
click at [204, 108] on div "View" at bounding box center [209, 107] width 41 height 23
click at [209, 298] on div "867143" at bounding box center [202, 295] width 133 height 31
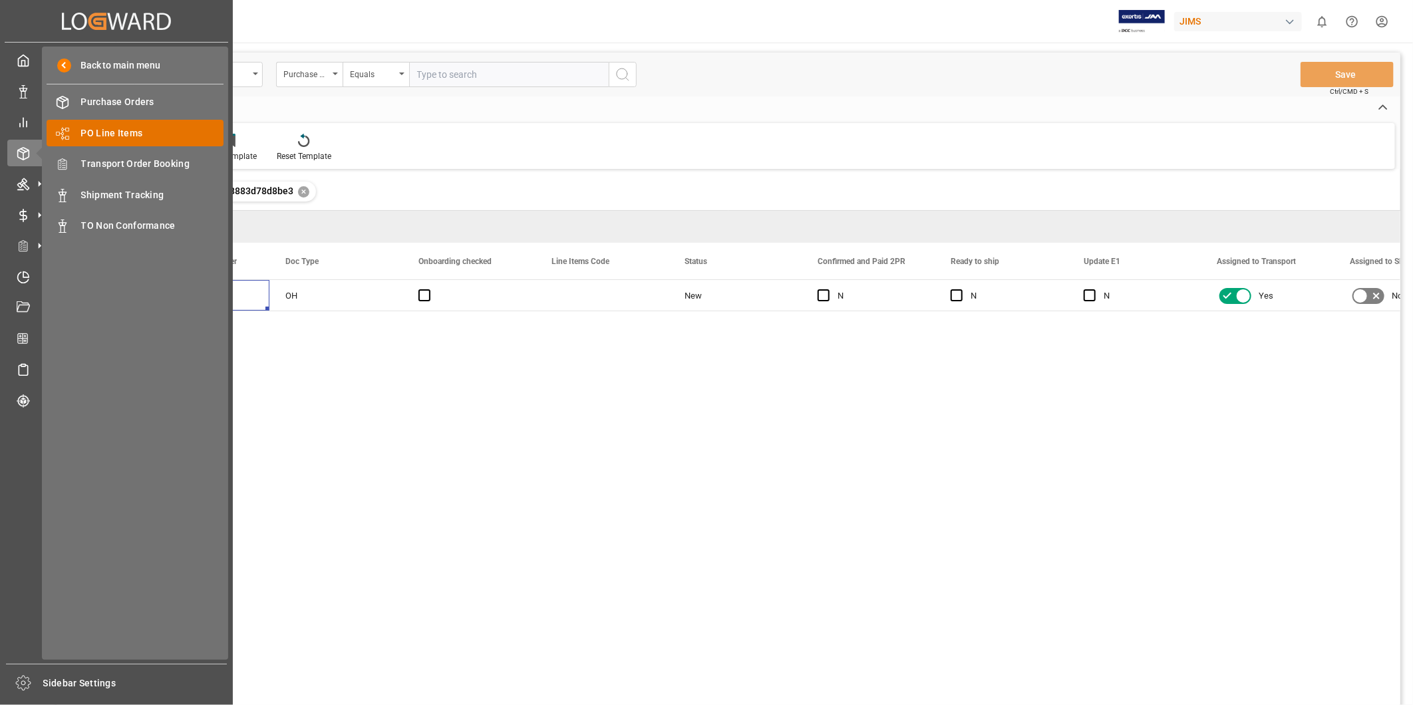
click at [148, 136] on span "PO Line Items" at bounding box center [152, 133] width 143 height 14
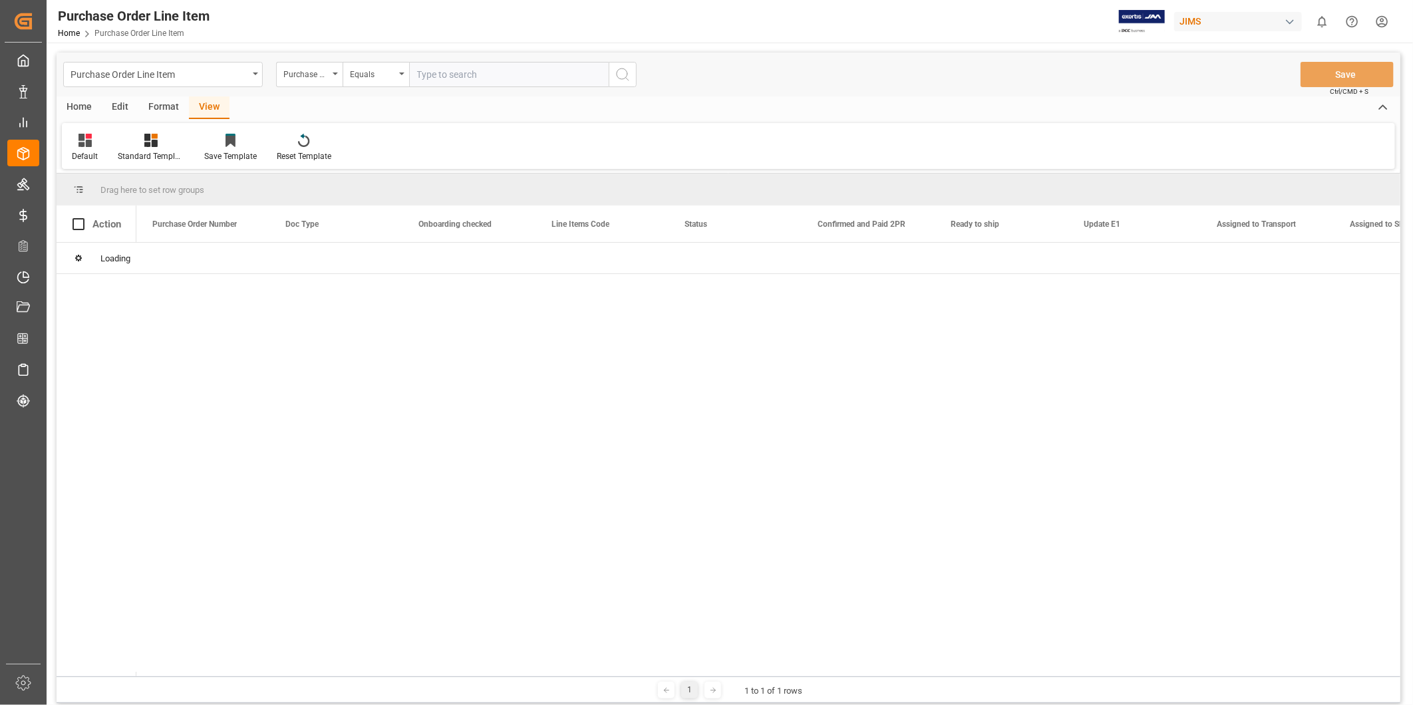
click at [435, 81] on input "text" at bounding box center [509, 74] width 200 height 25
paste input "867143"
type input "867143"
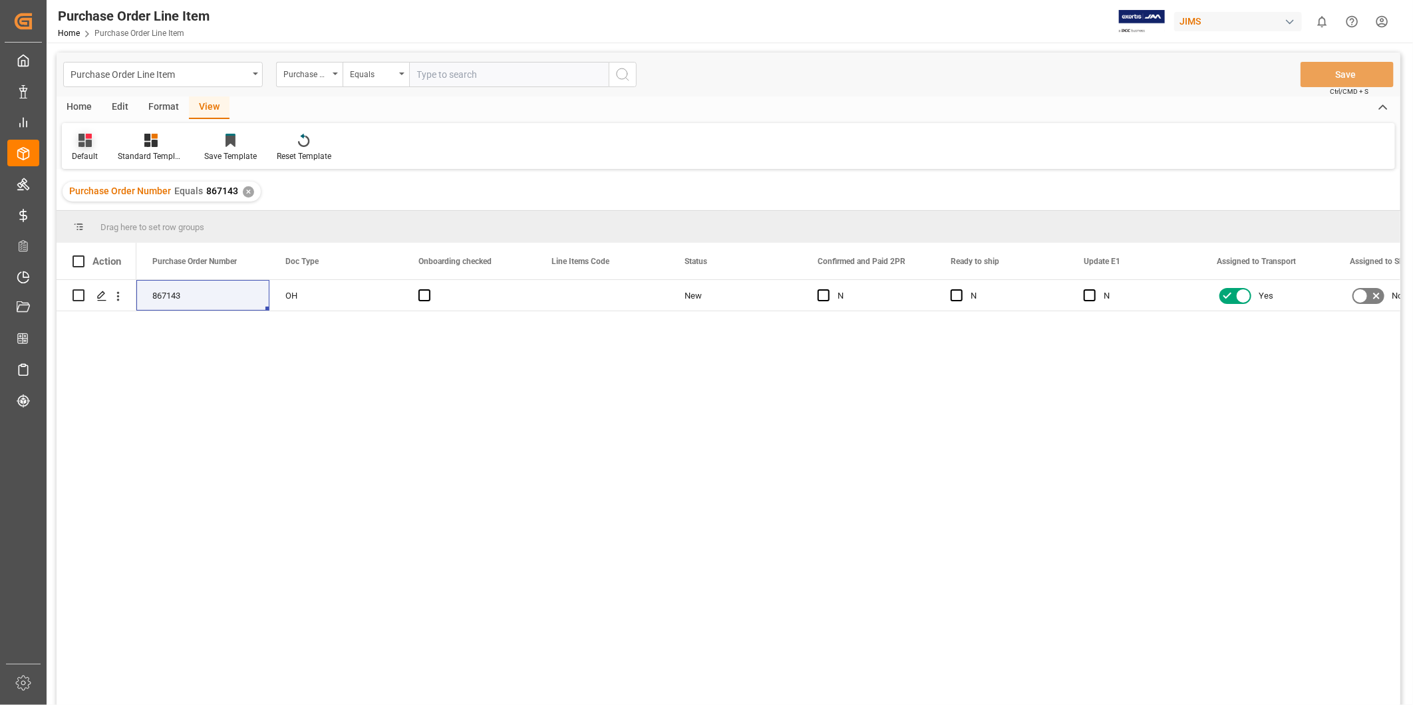
click at [91, 154] on div "Default" at bounding box center [85, 156] width 26 height 12
click at [98, 218] on div "Ect0-1" at bounding box center [137, 215] width 116 height 14
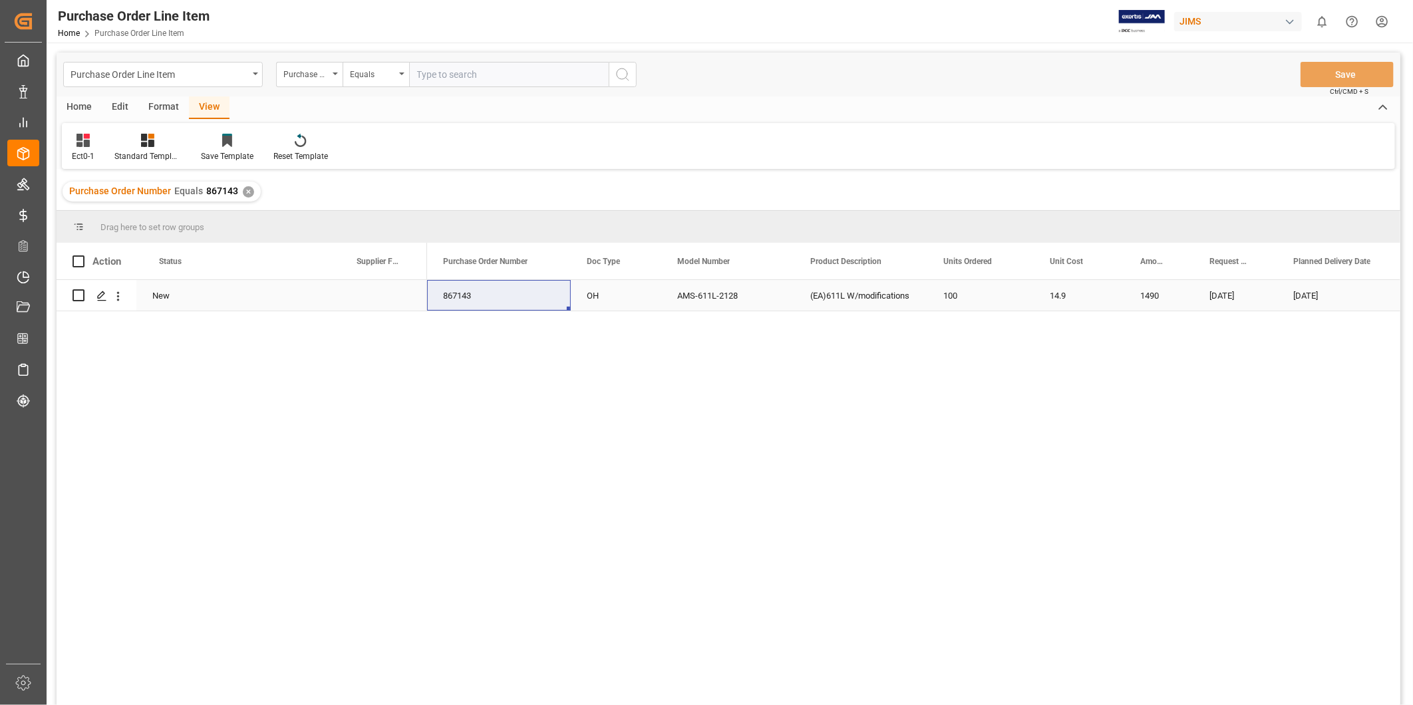
click at [810, 295] on div "(EA)611L W/modifications" at bounding box center [860, 295] width 133 height 31
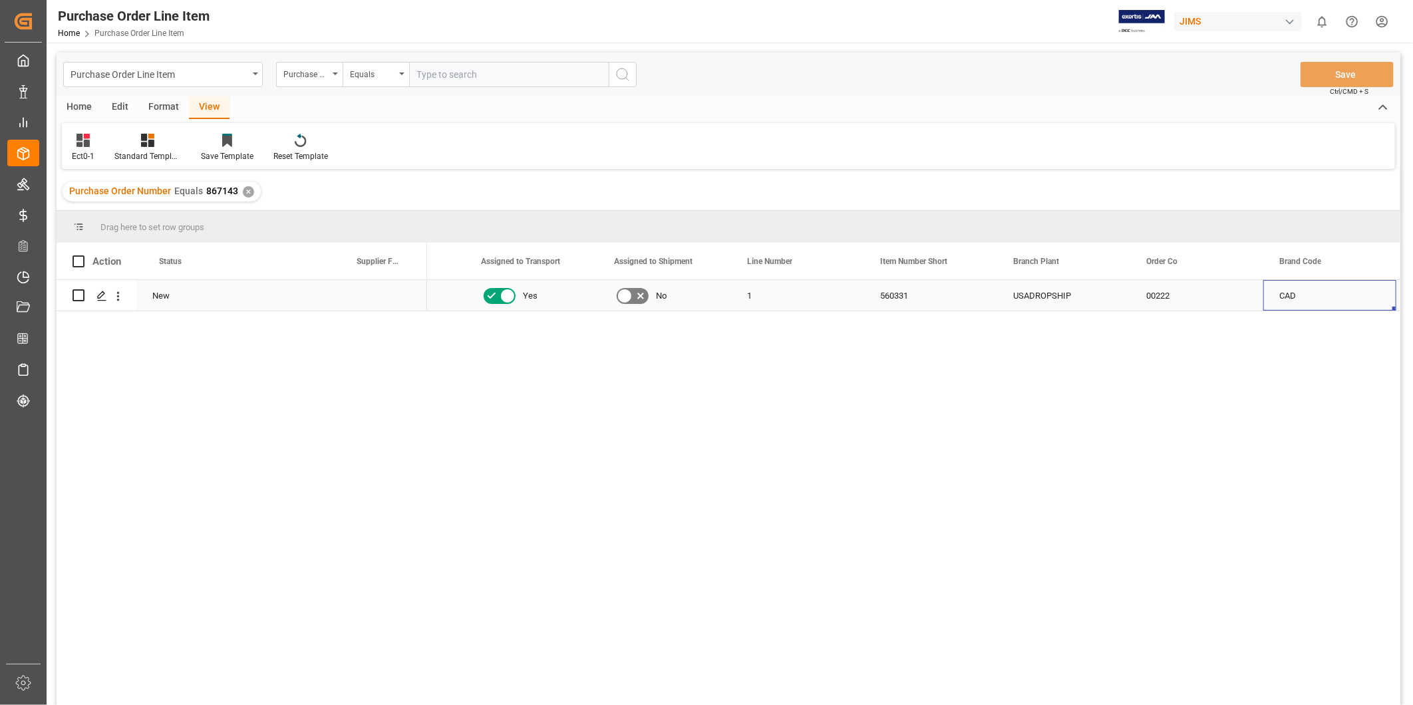
scroll to position [0, 1832]
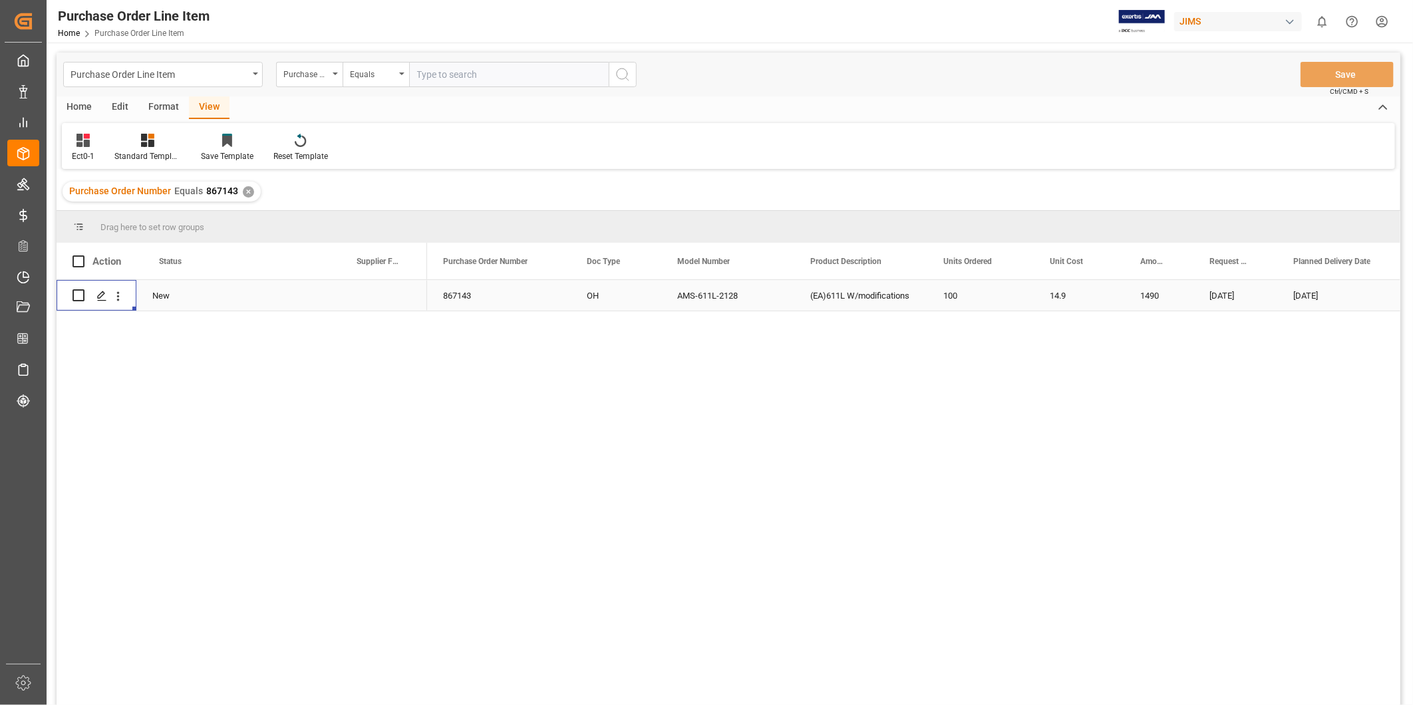
click at [299, 303] on div "New" at bounding box center [235, 296] width 166 height 31
click at [375, 287] on div "Press SPACE to select this row." at bounding box center [380, 295] width 93 height 31
click at [899, 299] on div "(EA)611L W/modifications" at bounding box center [860, 295] width 133 height 31
click at [90, 144] on div at bounding box center [83, 140] width 23 height 14
click at [86, 182] on div "Default" at bounding box center [136, 188] width 116 height 14
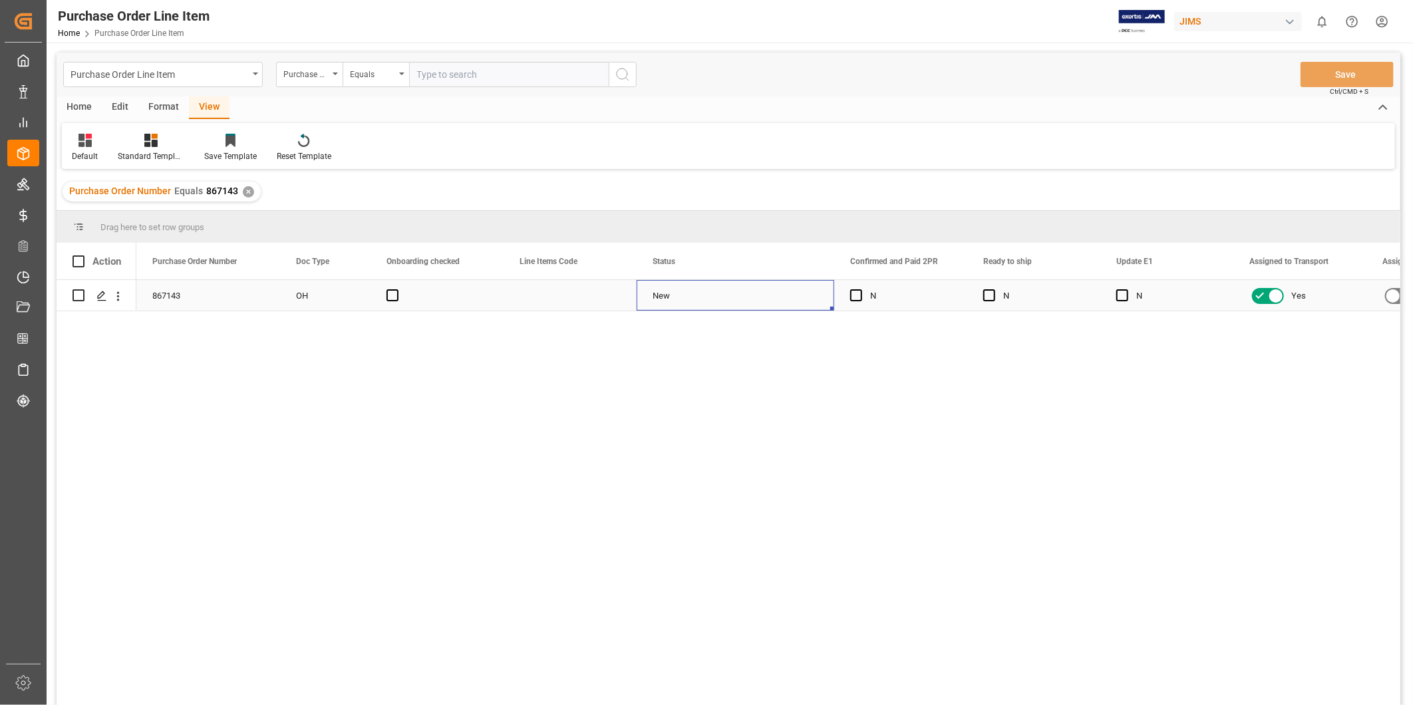
click at [730, 307] on div "New" at bounding box center [736, 296] width 166 height 31
click at [344, 261] on span at bounding box center [349, 262] width 12 height 12
click at [470, 263] on span "columns" at bounding box center [460, 264] width 49 height 24
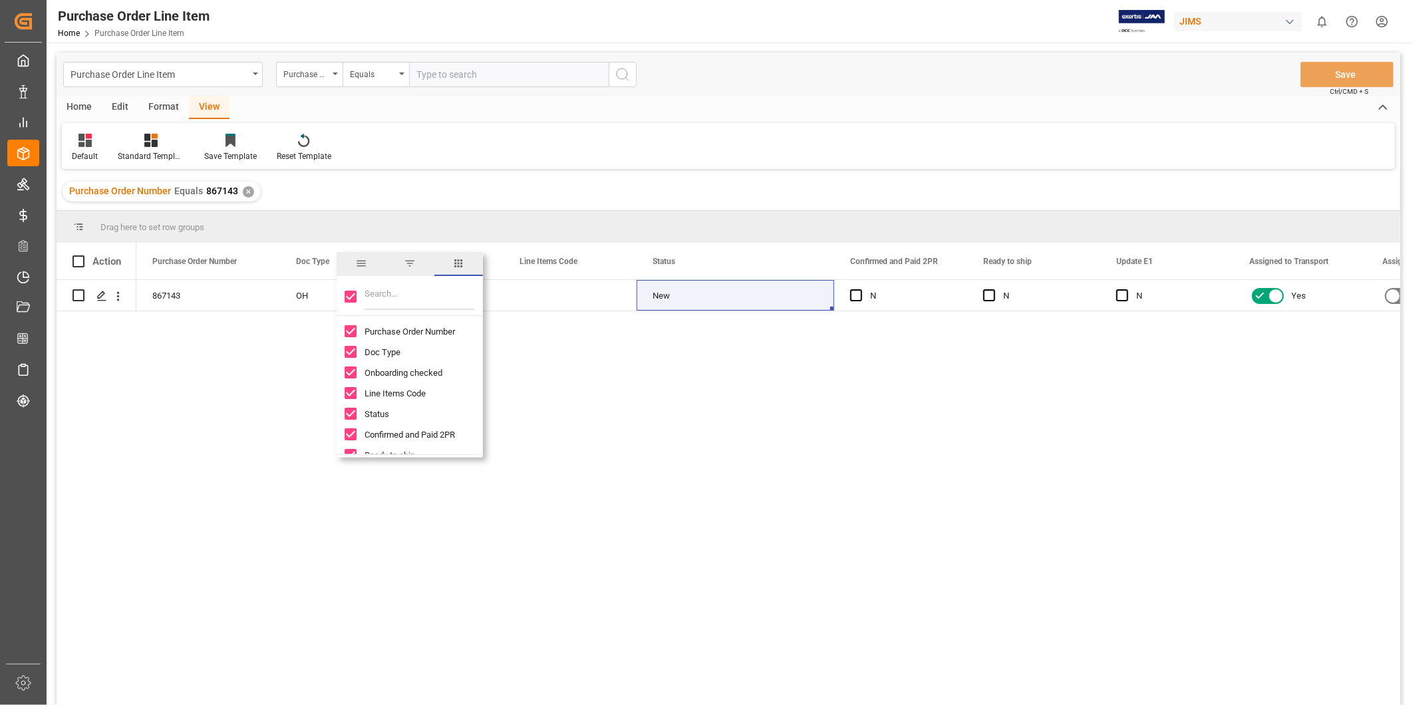
click at [349, 299] on input "Toggle Select All Columns" at bounding box center [351, 297] width 12 height 12
checkbox input "false"
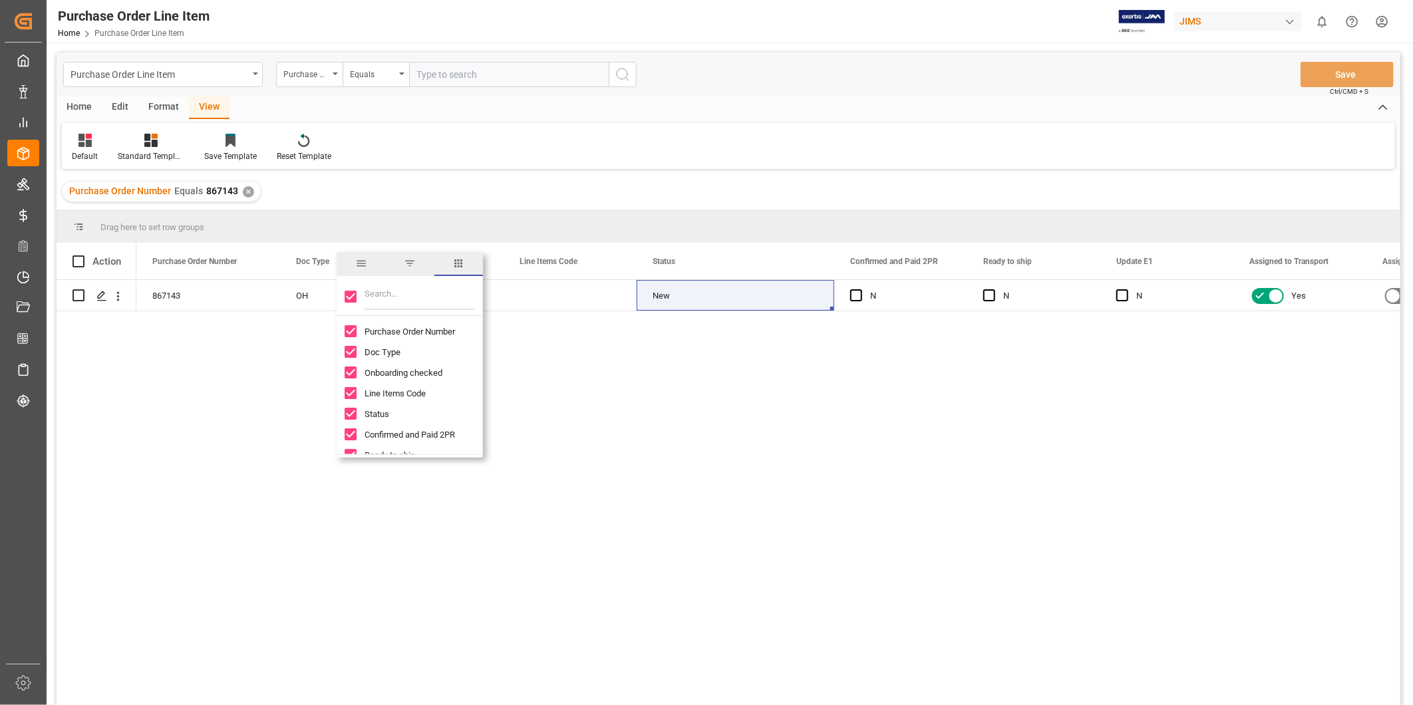
checkbox input "false"
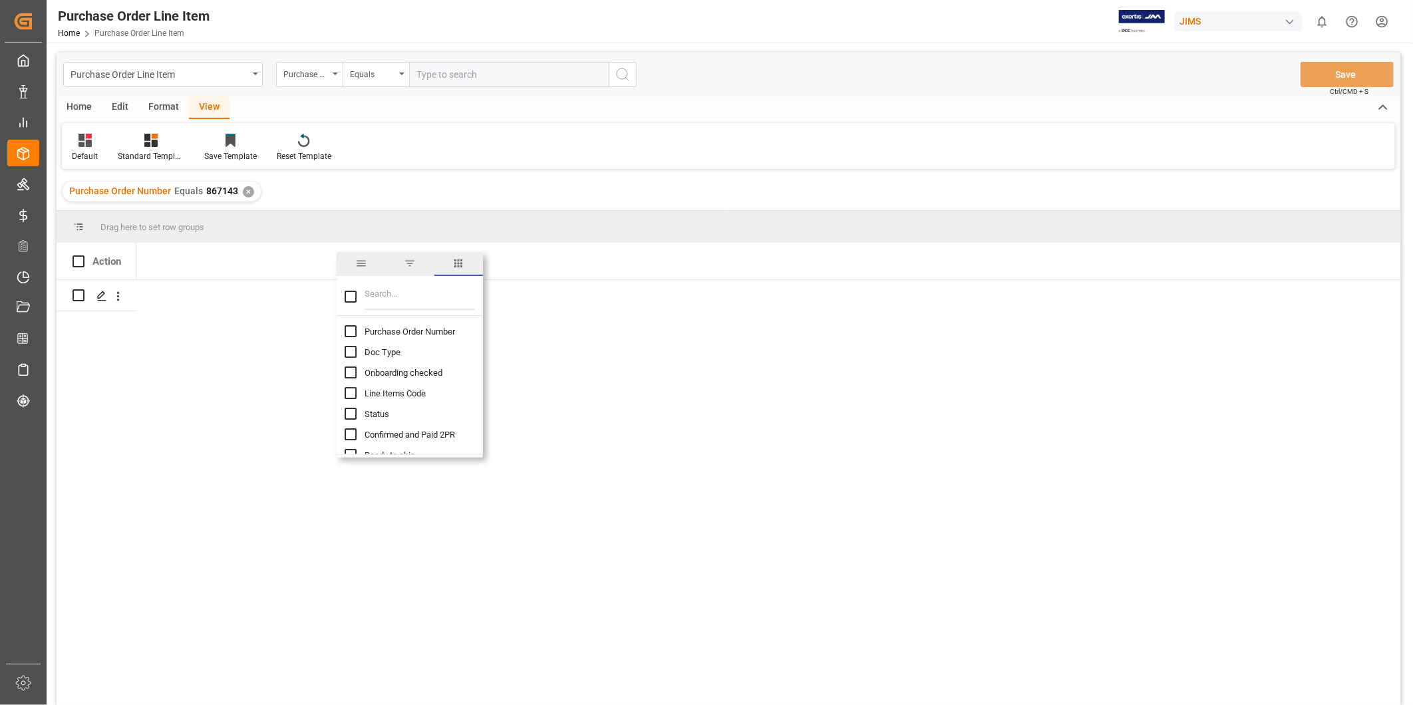
click at [351, 330] on input "Purchase Order Number column toggle visibility (hidden)" at bounding box center [351, 331] width 12 height 12
checkbox input "true"
checkbox input "false"
click at [400, 298] on input "Filter Columns Input" at bounding box center [420, 296] width 110 height 27
type input "inc"
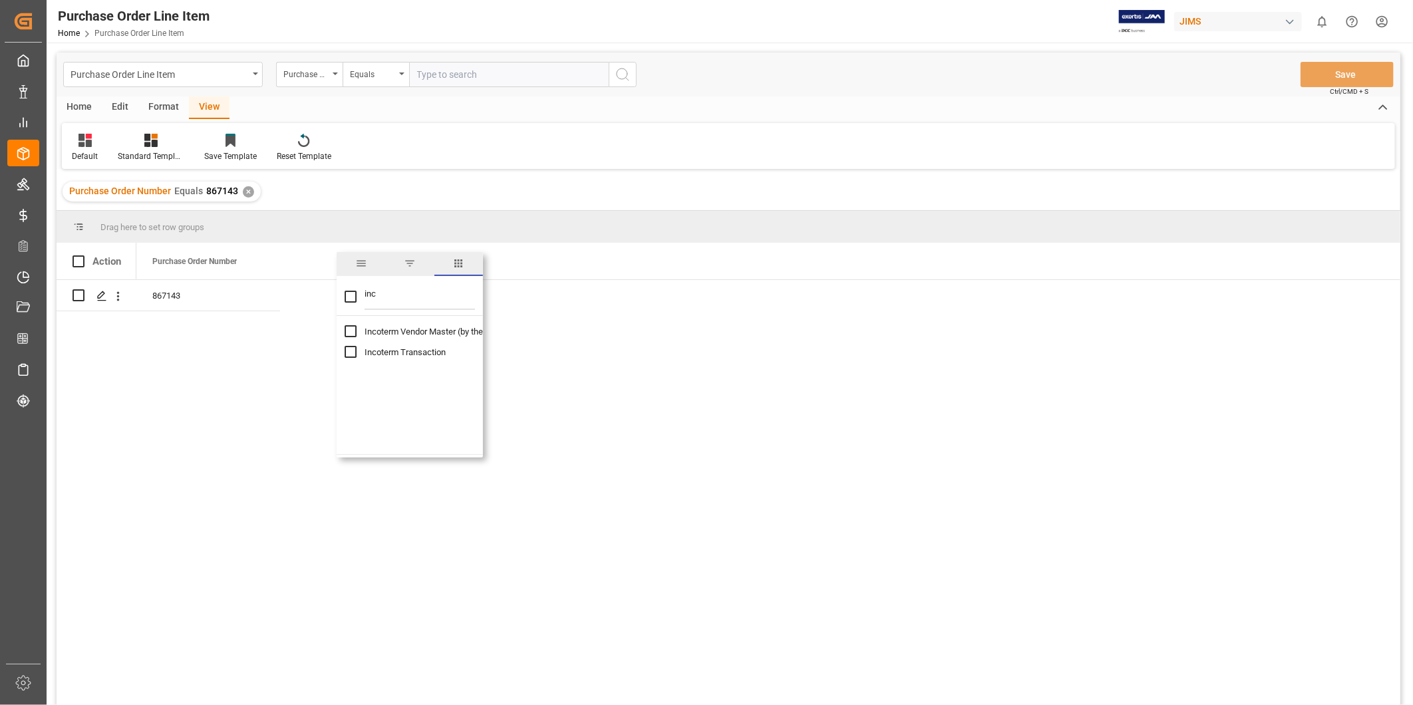
click at [348, 333] on input "Incoterm Vendor Master (by the supplier) column toggle visibility (hidden)" at bounding box center [351, 331] width 12 height 12
checkbox input "true"
checkbox input "false"
click at [355, 353] on input "Incoterm Transaction column toggle visibility (hidden)" at bounding box center [351, 352] width 12 height 12
checkbox input "true"
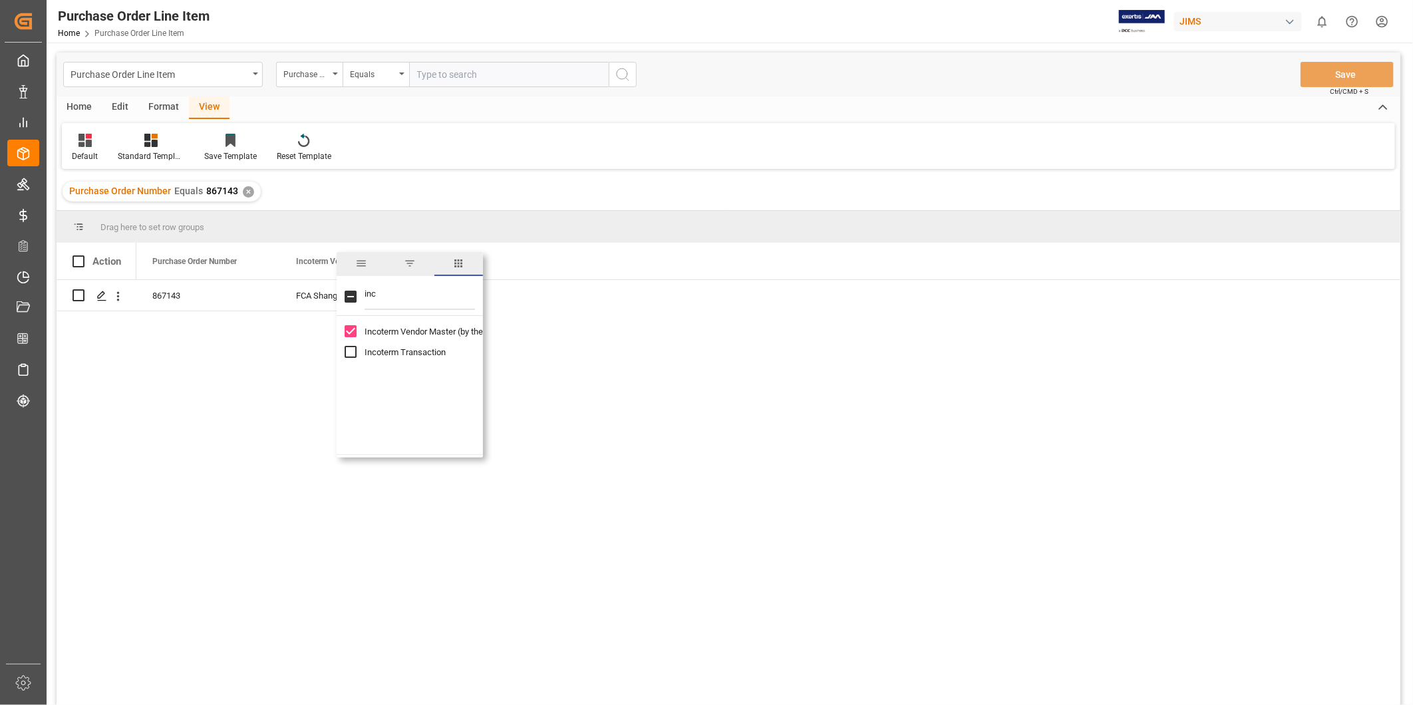
checkbox input "true"
click at [554, 271] on div "Purchase Order Number Incoterm Vendor Master (by the supplier) Incoterm Transac…" at bounding box center [768, 261] width 1264 height 37
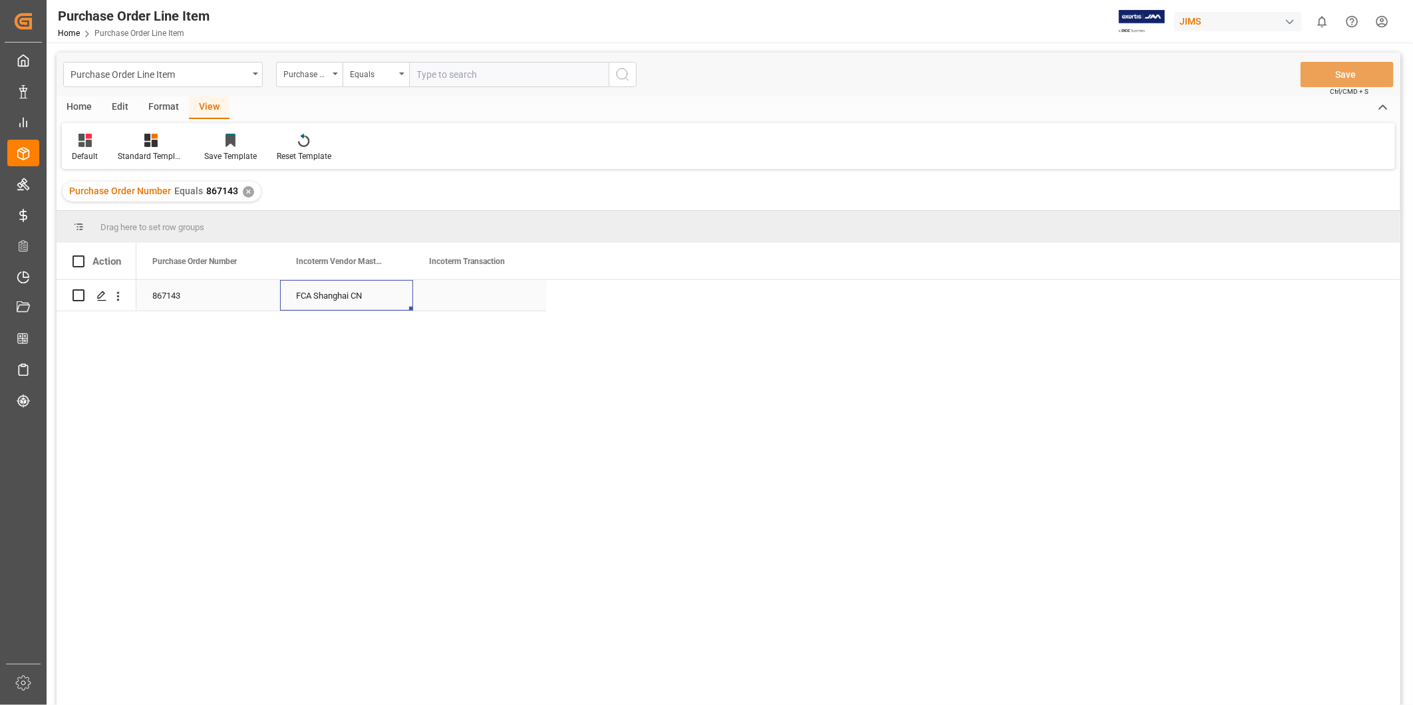
click at [365, 293] on div "FCA Shanghai CN" at bounding box center [346, 295] width 133 height 31
click at [440, 283] on div "Press SPACE to select this row." at bounding box center [479, 295] width 133 height 31
click at [719, 322] on div "867143 FCA Shanghai CN" at bounding box center [768, 497] width 1264 height 434
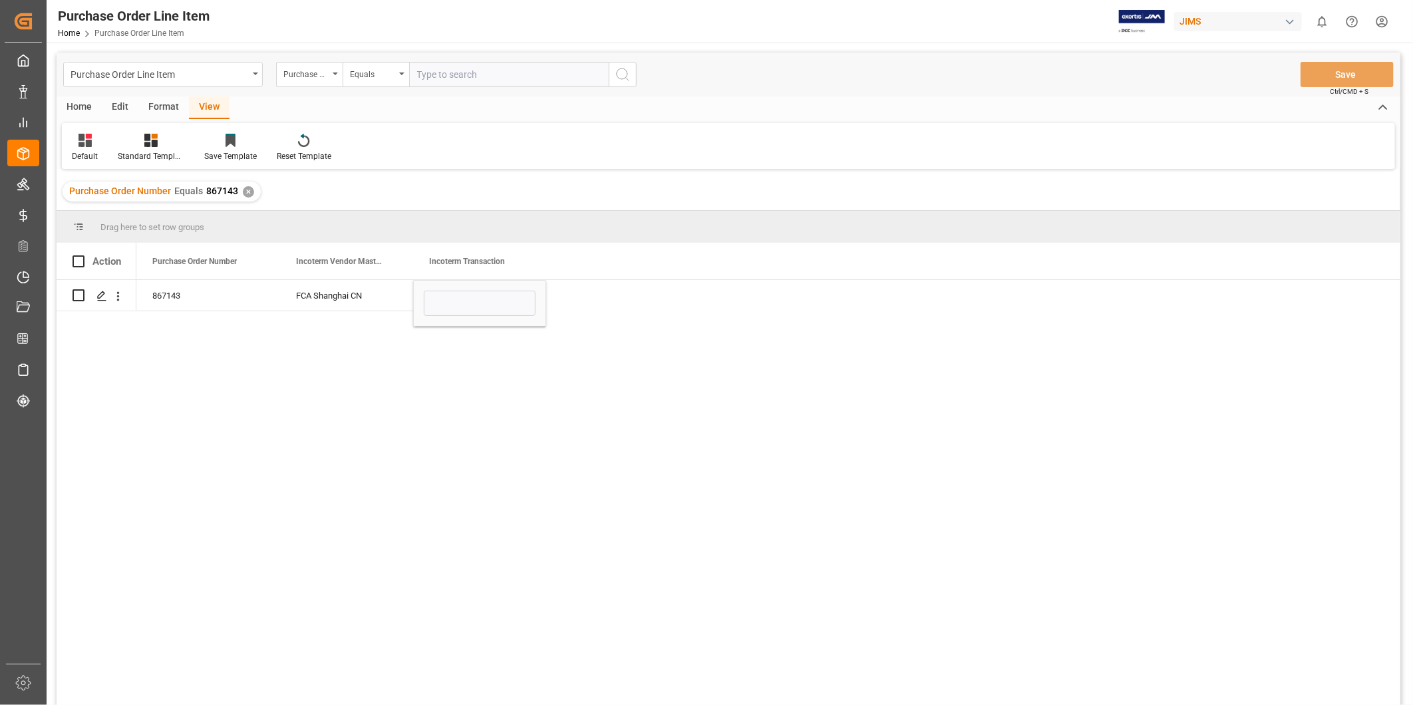
click at [673, 287] on div "867143 FCA Shanghai CN" at bounding box center [768, 497] width 1264 height 434
click at [742, 283] on div "867143 FCA Shanghai CN" at bounding box center [768, 497] width 1264 height 434
click at [348, 301] on div "FCA Shanghai CN" at bounding box center [346, 295] width 133 height 31
click at [470, 307] on div "Press SPACE to select this row." at bounding box center [479, 295] width 133 height 31
click at [472, 293] on div "FCA Shanghai CN" at bounding box center [479, 295] width 133 height 31
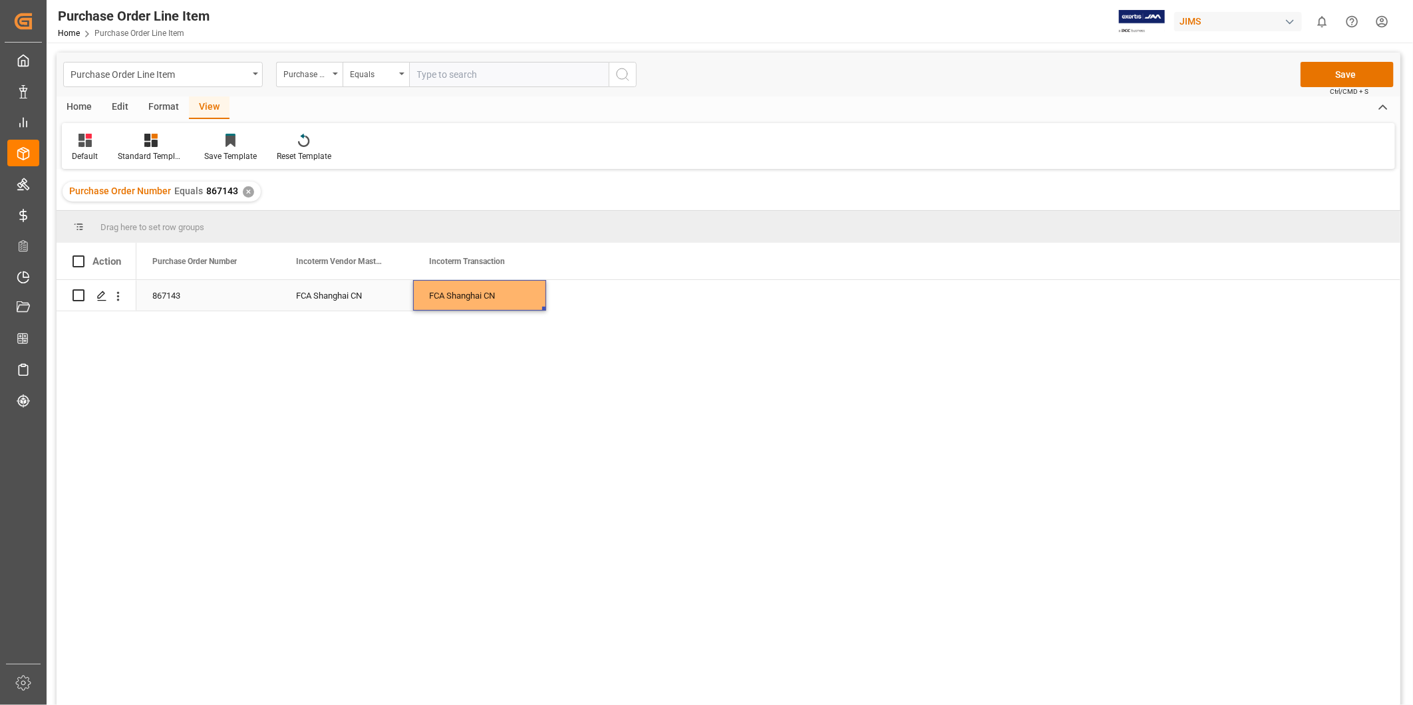
click at [472, 293] on div "FCA Shanghai CN" at bounding box center [479, 295] width 133 height 31
click at [450, 301] on input "FCA Shanghai CN" at bounding box center [480, 303] width 112 height 25
drag, startPoint x: 448, startPoint y: 303, endPoint x: 359, endPoint y: 288, distance: 90.4
click at [359, 288] on div "867143 FCA Shanghai CN FCA Shanghai CN" at bounding box center [341, 295] width 410 height 31
type input "EXW [GEOGRAPHIC_DATA] CN"
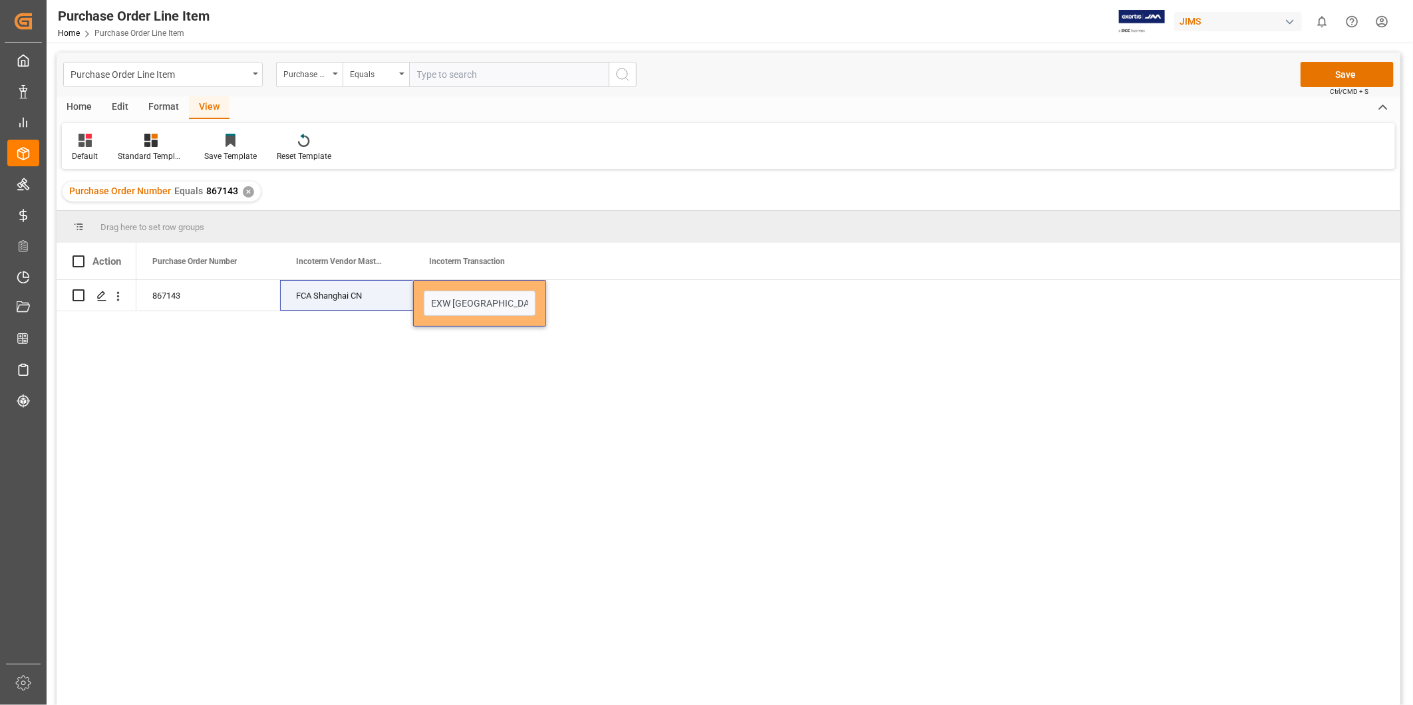
click at [774, 291] on div "867143 FCA Shanghai CN EXW Shanghai CN" at bounding box center [768, 497] width 1264 height 434
click at [309, 291] on div "FCA Shanghai CN" at bounding box center [346, 295] width 133 height 31
click at [715, 291] on div "867143 FCA Shanghai CN EXW Shanghai CN" at bounding box center [768, 497] width 1264 height 434
click at [1346, 71] on button "Save" at bounding box center [1347, 74] width 93 height 25
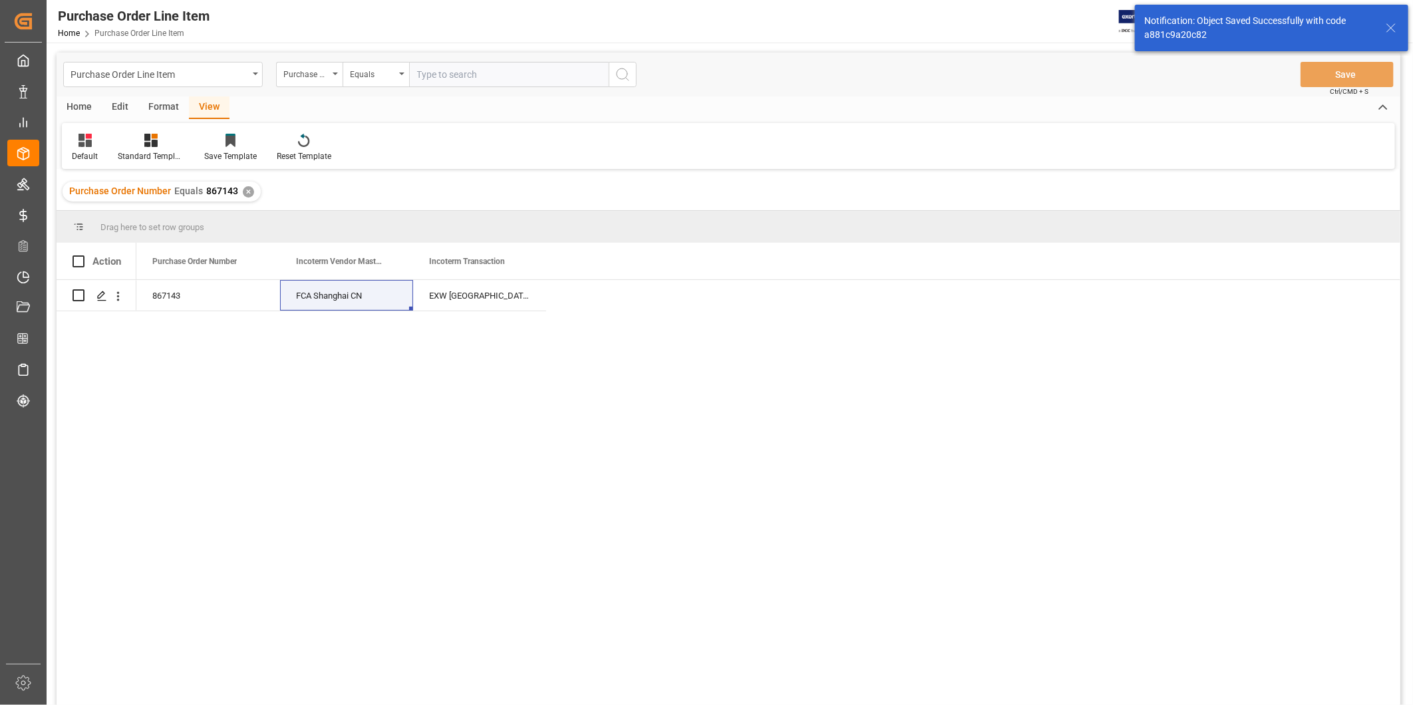
click at [647, 290] on div "867143 FCA Shanghai CN EXW Shanghai CN" at bounding box center [768, 497] width 1264 height 434
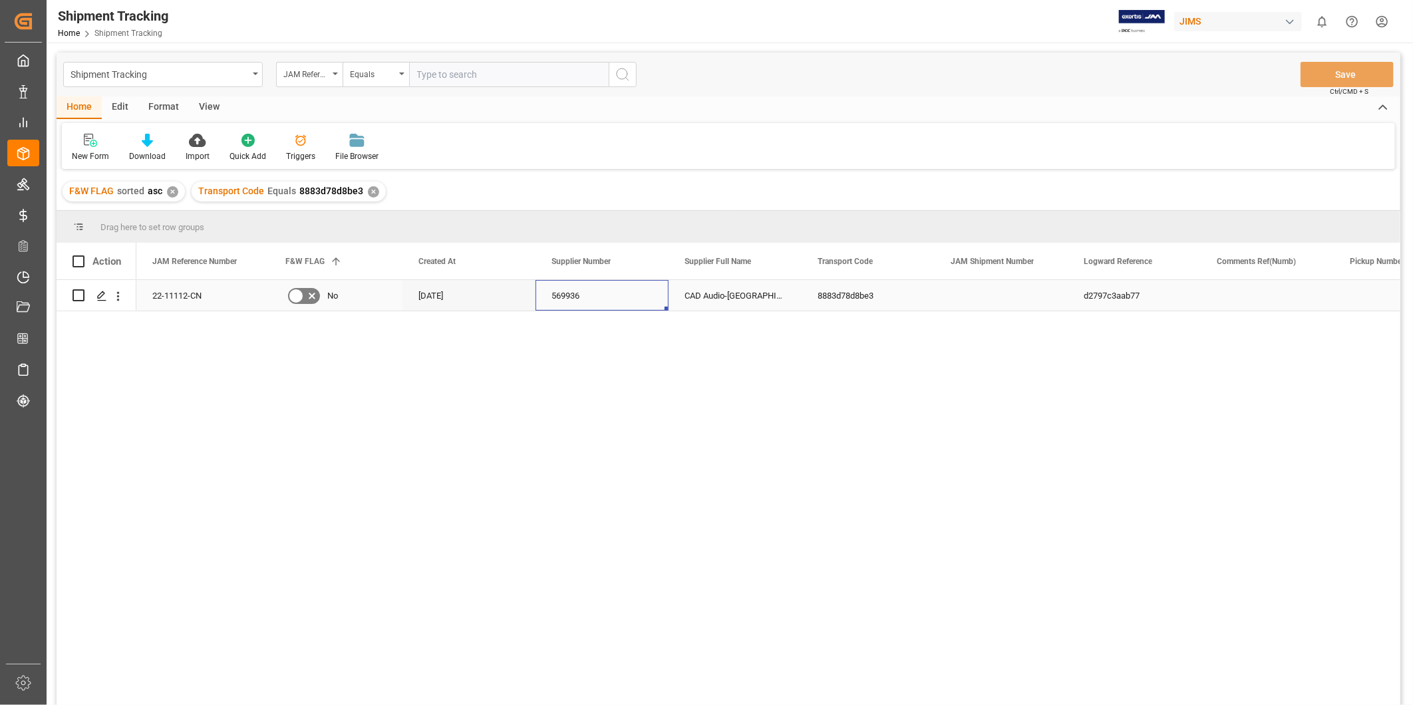
click at [617, 293] on div "569936" at bounding box center [602, 295] width 133 height 31
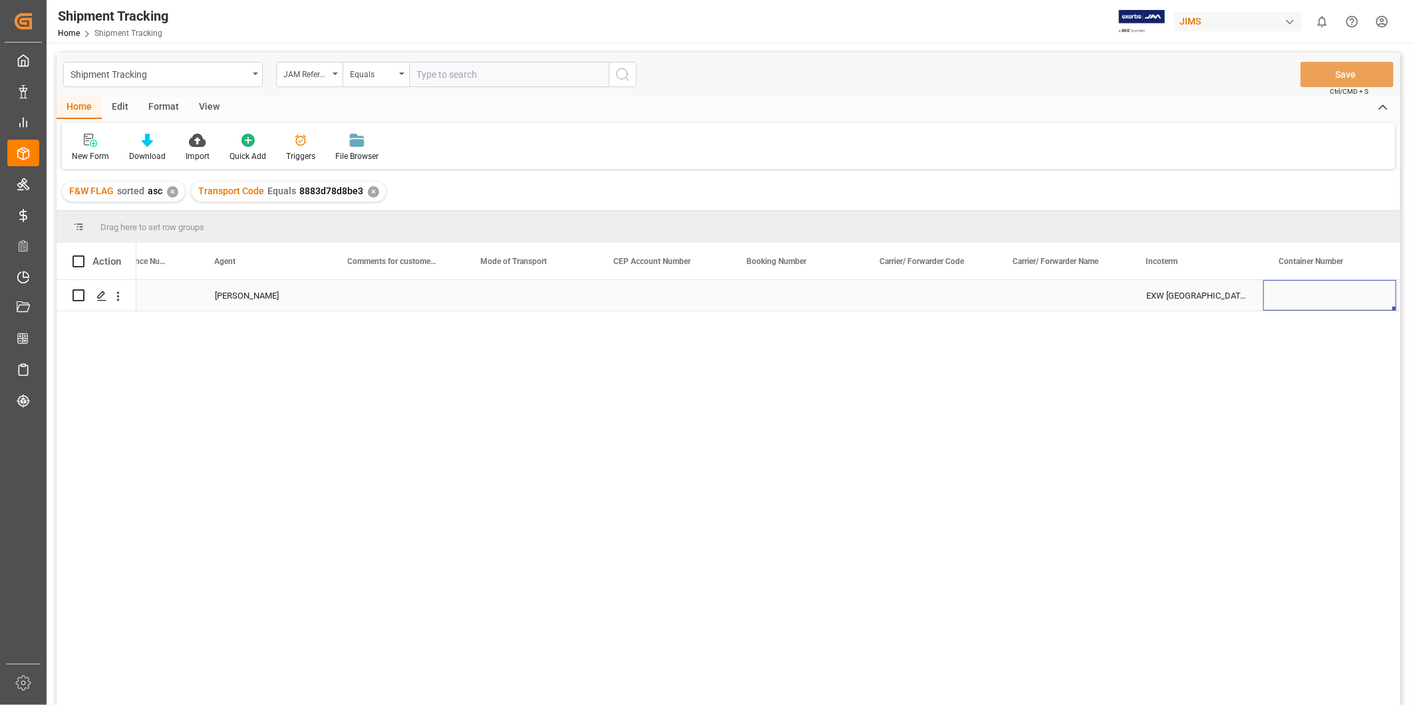
scroll to position [0, 1934]
click at [369, 192] on div "✕" at bounding box center [373, 191] width 11 height 11
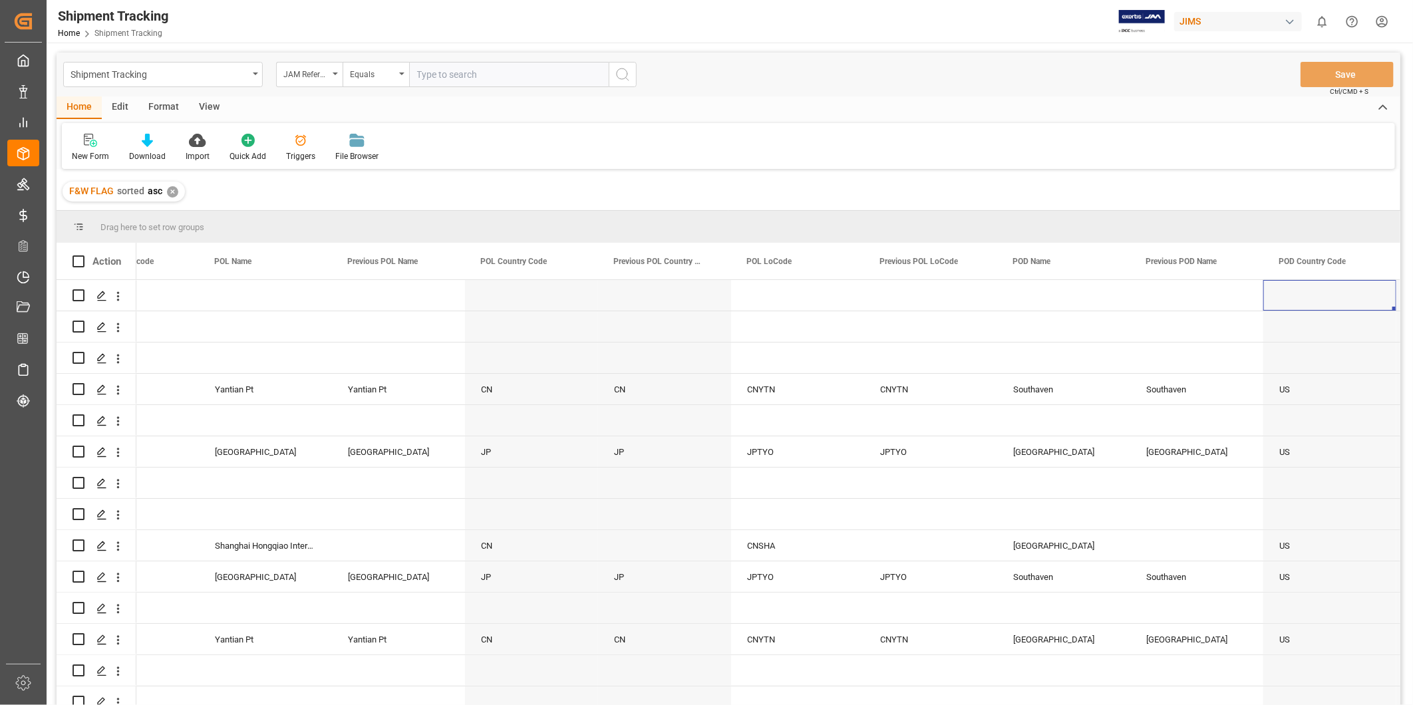
click at [174, 194] on div "✕" at bounding box center [172, 191] width 11 height 11
